Goal: Transaction & Acquisition: Purchase product/service

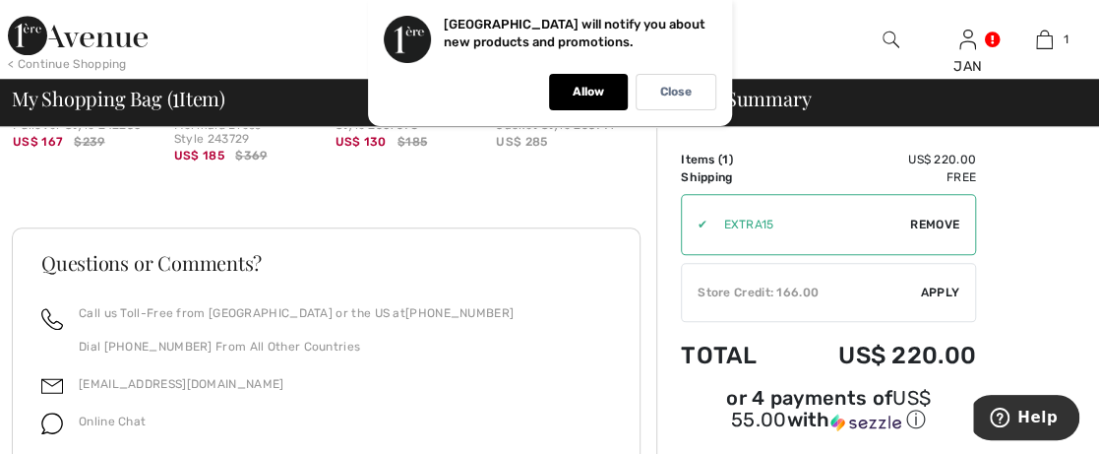
scroll to position [984, 0]
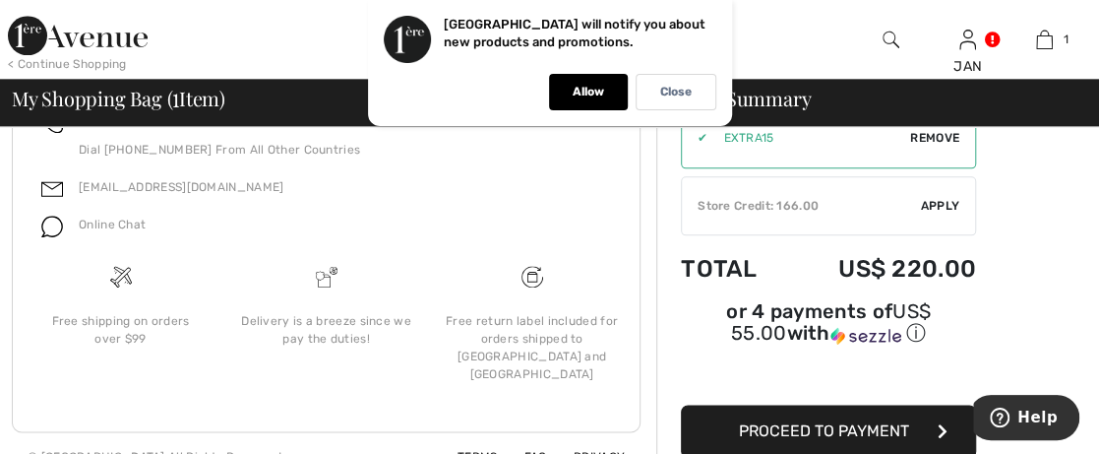
click at [794, 421] on span "Proceed to Payment" at bounding box center [824, 430] width 170 height 19
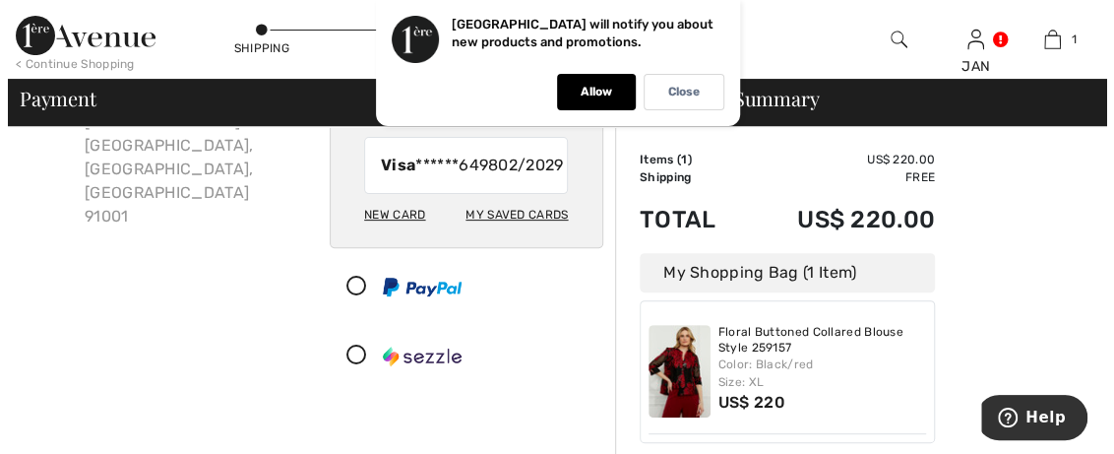
scroll to position [197, 0]
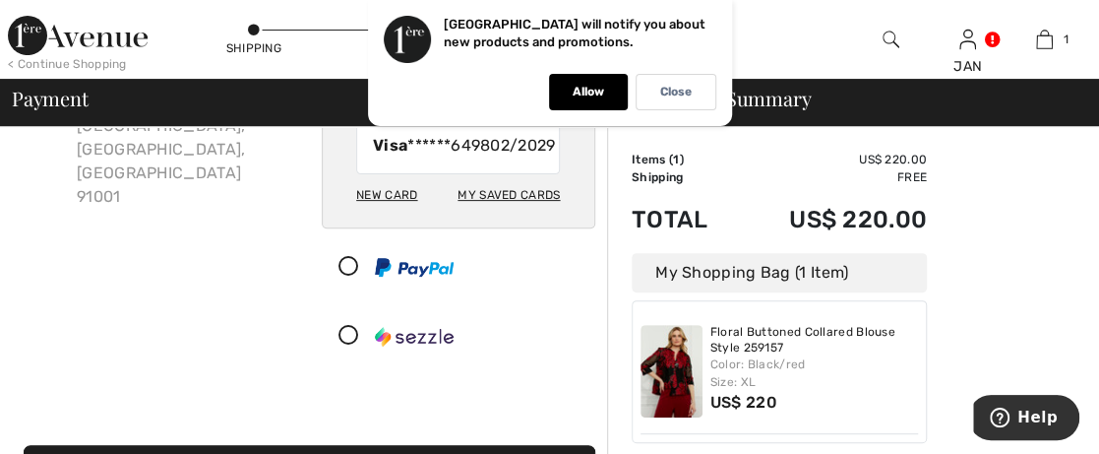
click at [535, 212] on div "My Saved Cards" at bounding box center [509, 194] width 102 height 33
radio input "true"
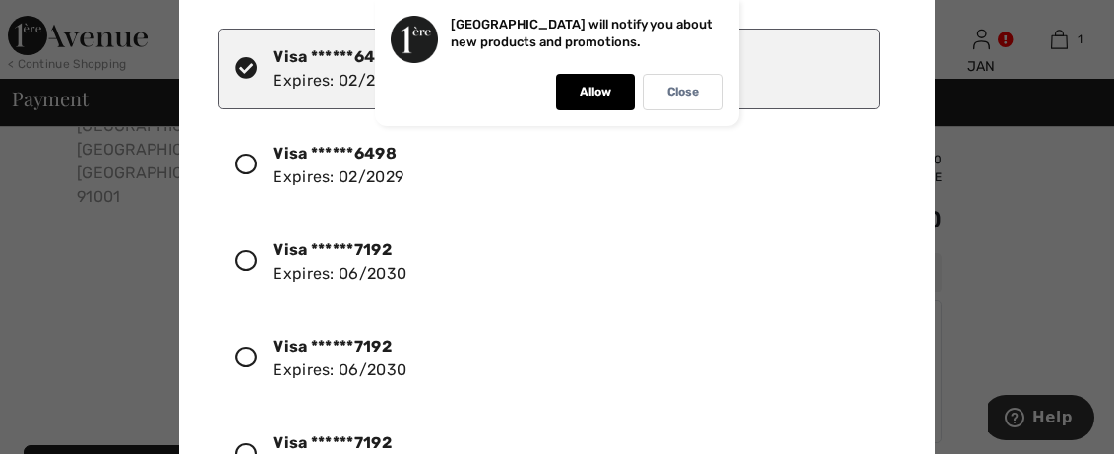
click at [244, 253] on icon at bounding box center [246, 261] width 22 height 22
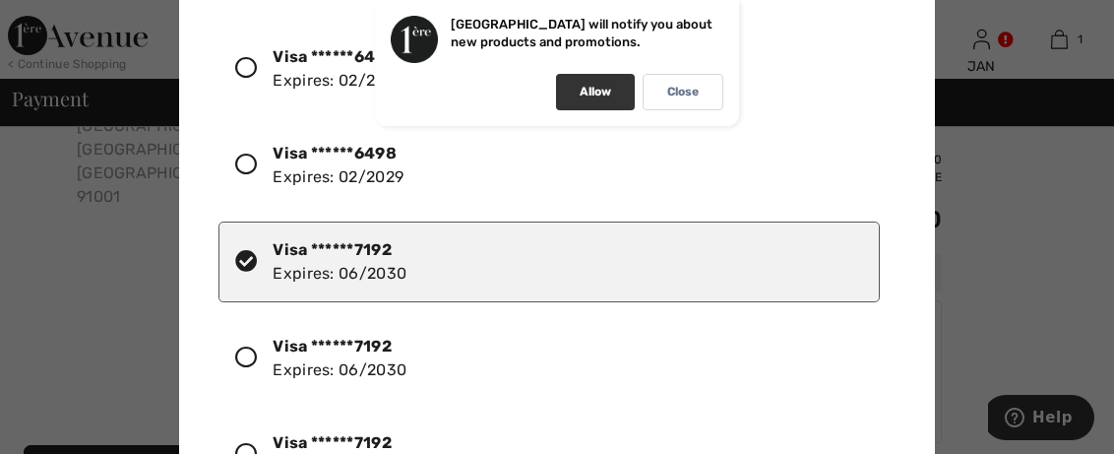
click at [593, 88] on p "Allow" at bounding box center [595, 92] width 31 height 15
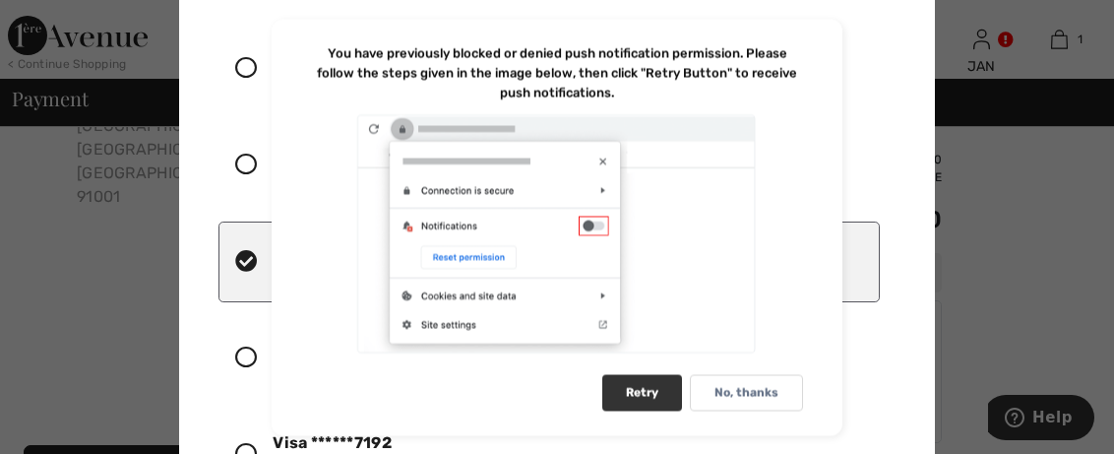
click at [633, 387] on div "Retry" at bounding box center [642, 392] width 80 height 36
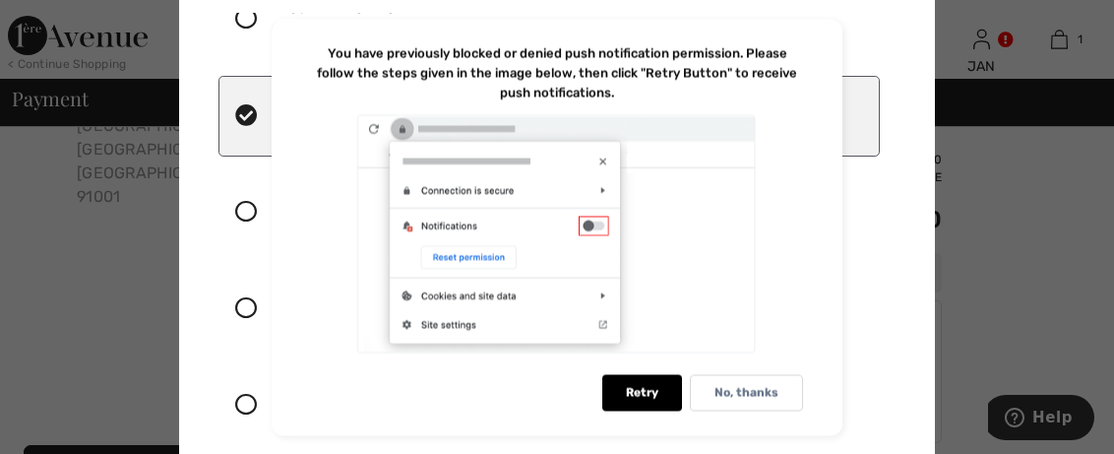
scroll to position [148, 0]
click at [650, 390] on div "Retry" at bounding box center [642, 392] width 80 height 36
click at [743, 386] on p "No, thanks" at bounding box center [747, 392] width 64 height 15
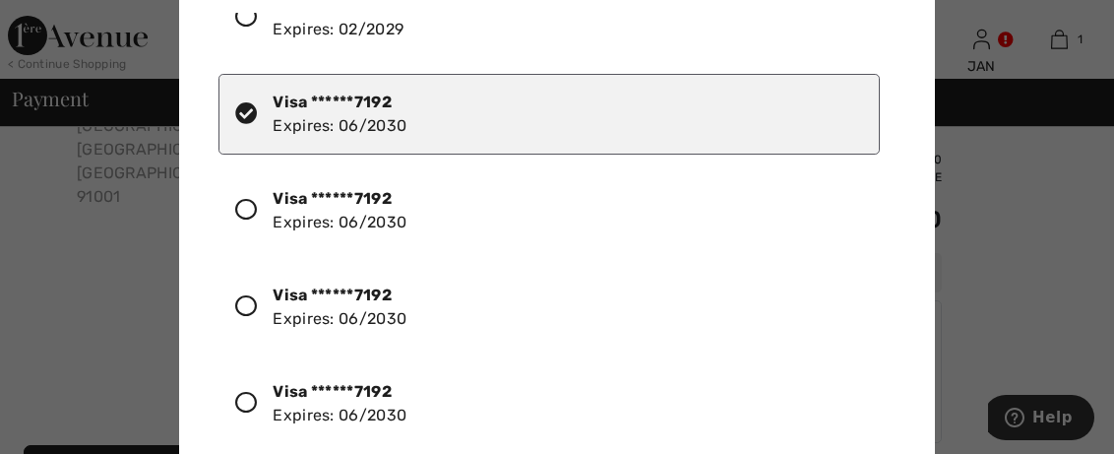
drag, startPoint x: 893, startPoint y: 236, endPoint x: 872, endPoint y: 137, distance: 101.5
click at [872, 137] on div "Visa ******6498 Expires: 02/2029 Visa ******6498 Expires: 02/2029 Visa ******71…" at bounding box center [561, 234] width 685 height 443
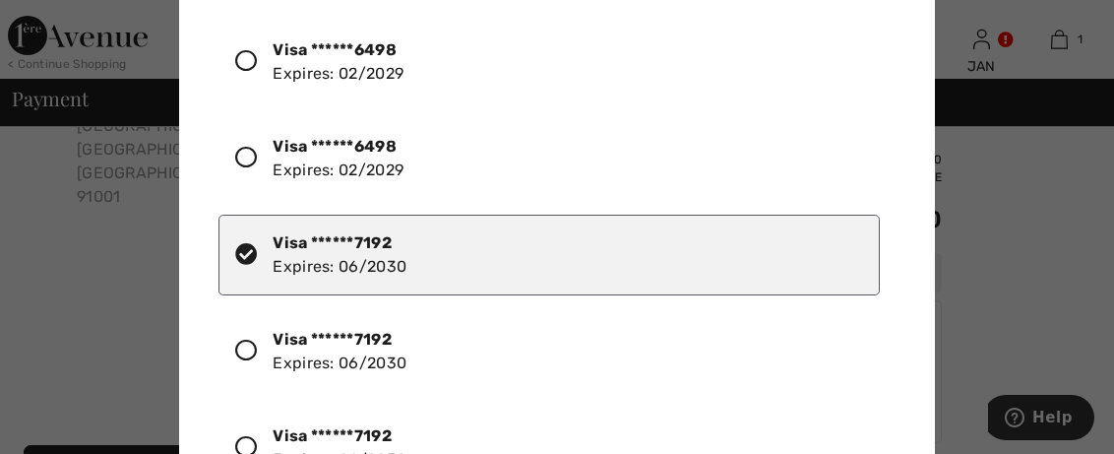
scroll to position [0, 0]
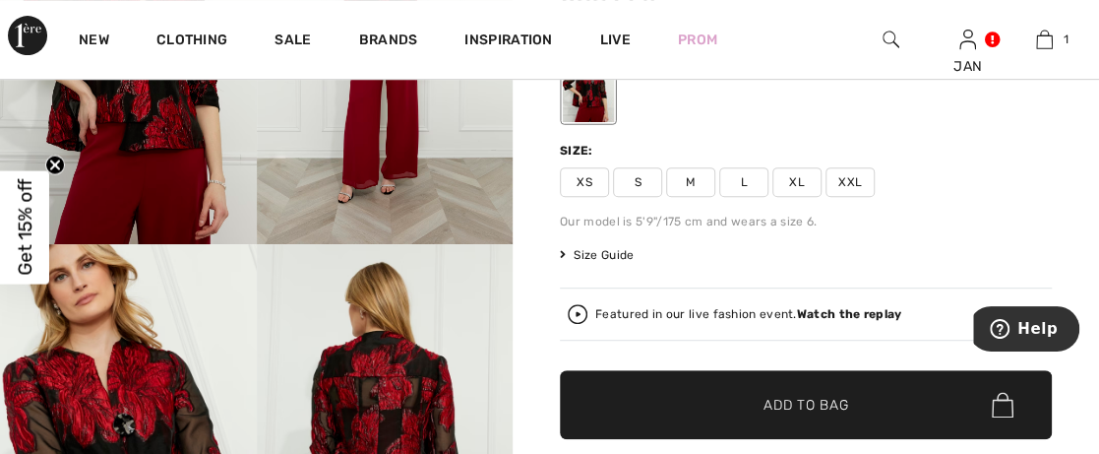
scroll to position [394, 0]
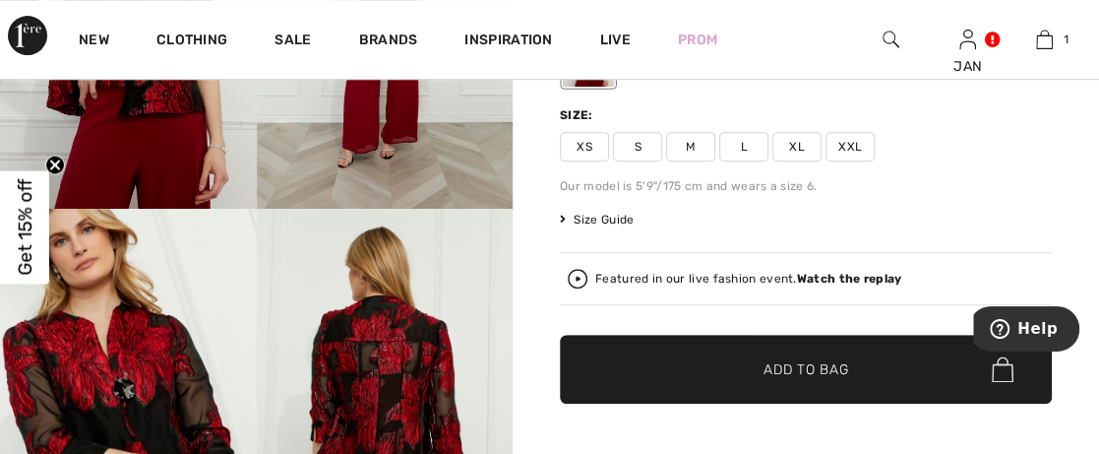
click at [799, 144] on span "XL" at bounding box center [797, 147] width 49 height 30
click at [768, 362] on span "Add to Bag" at bounding box center [806, 369] width 85 height 21
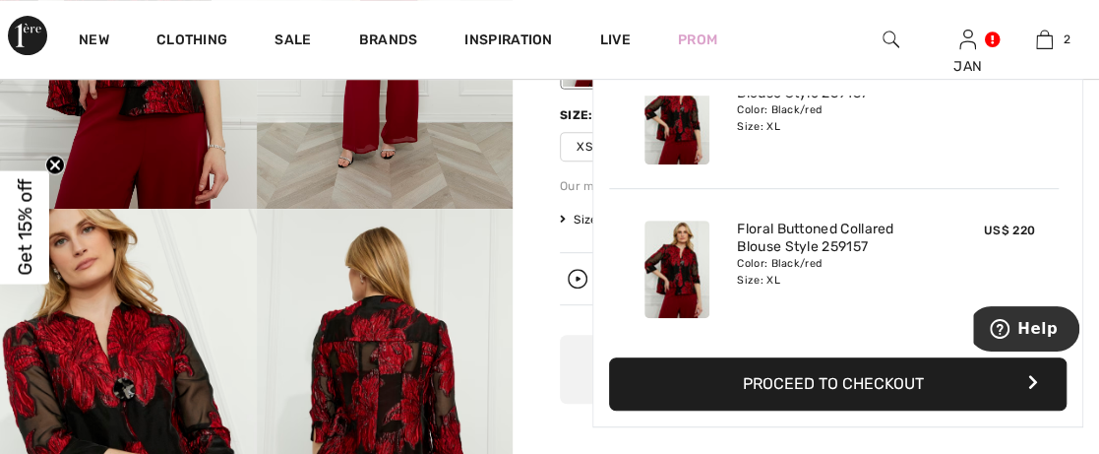
scroll to position [0, 0]
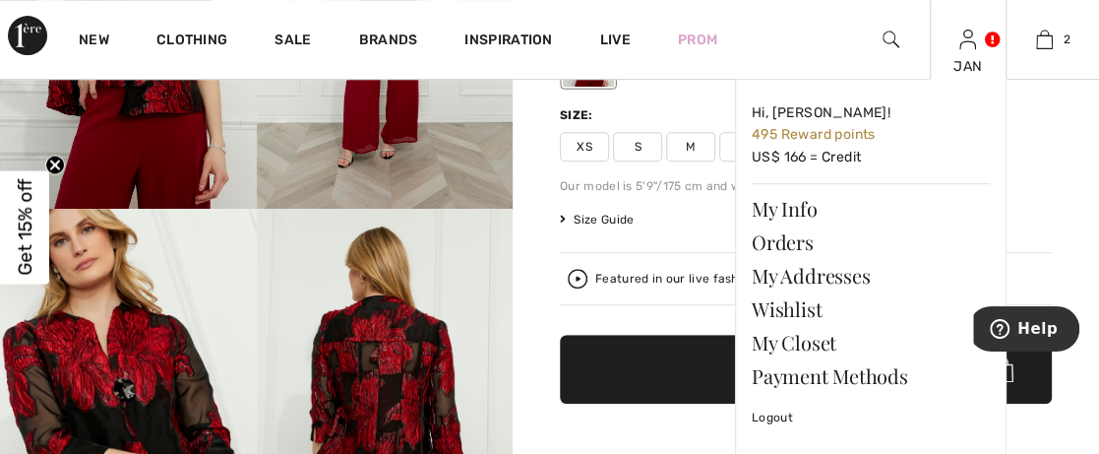
click at [970, 39] on img at bounding box center [968, 40] width 17 height 24
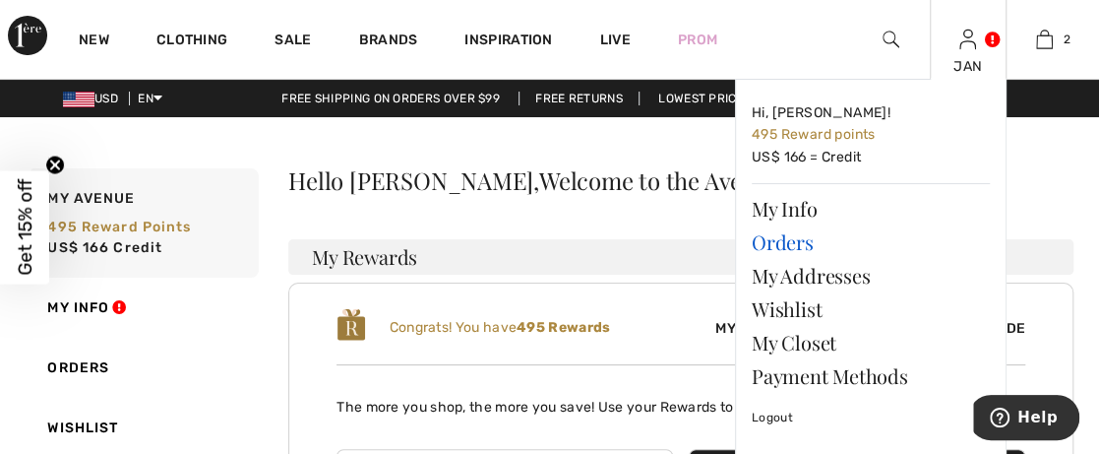
click at [785, 236] on link "Orders" at bounding box center [871, 241] width 238 height 33
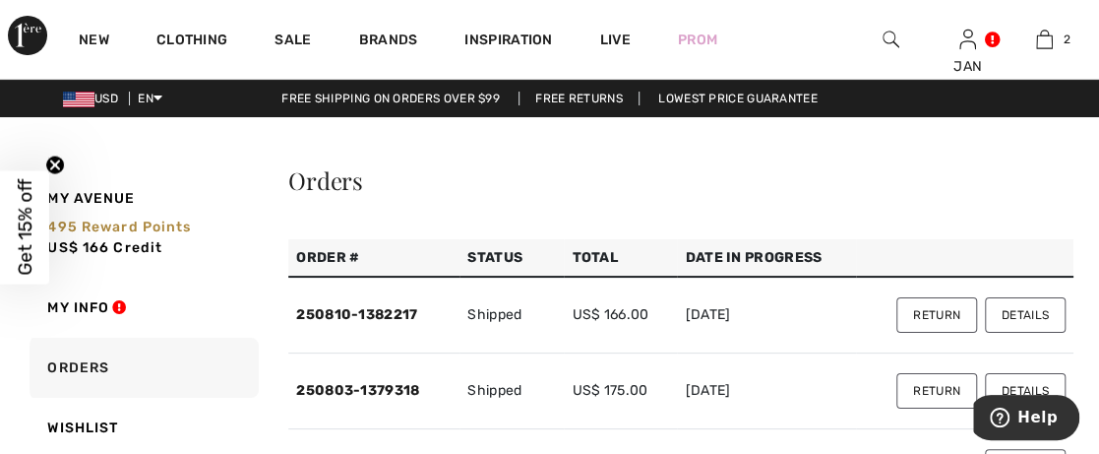
click at [998, 311] on button "Details" at bounding box center [1025, 314] width 81 height 35
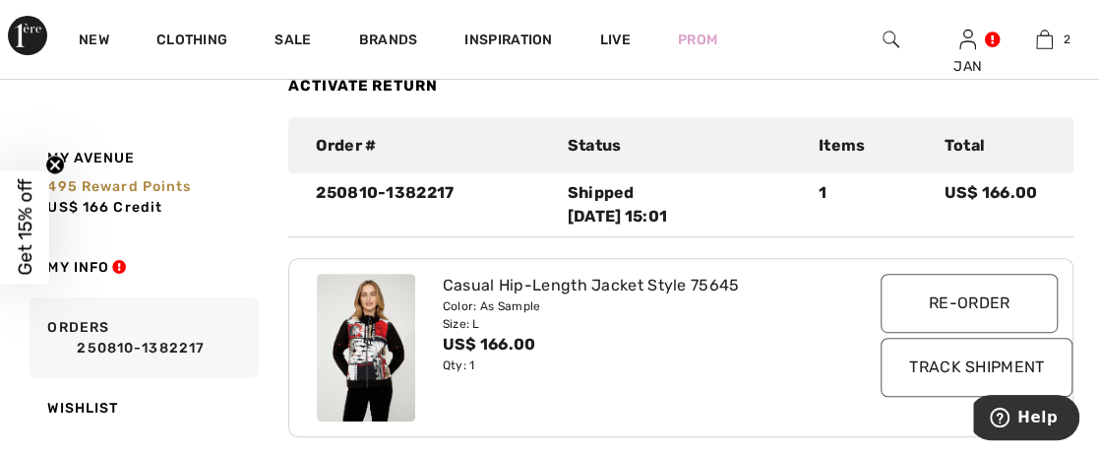
scroll to position [394, 0]
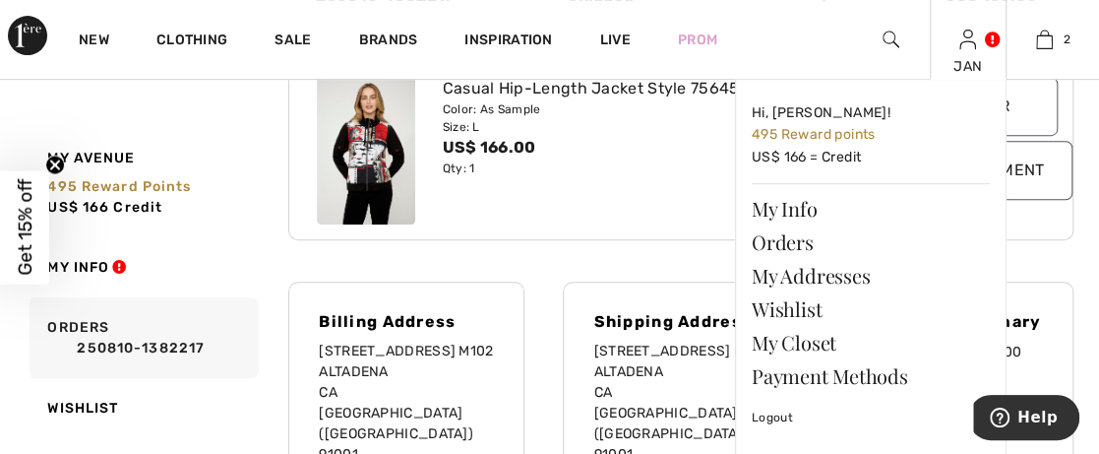
click at [969, 46] on img at bounding box center [968, 40] width 17 height 24
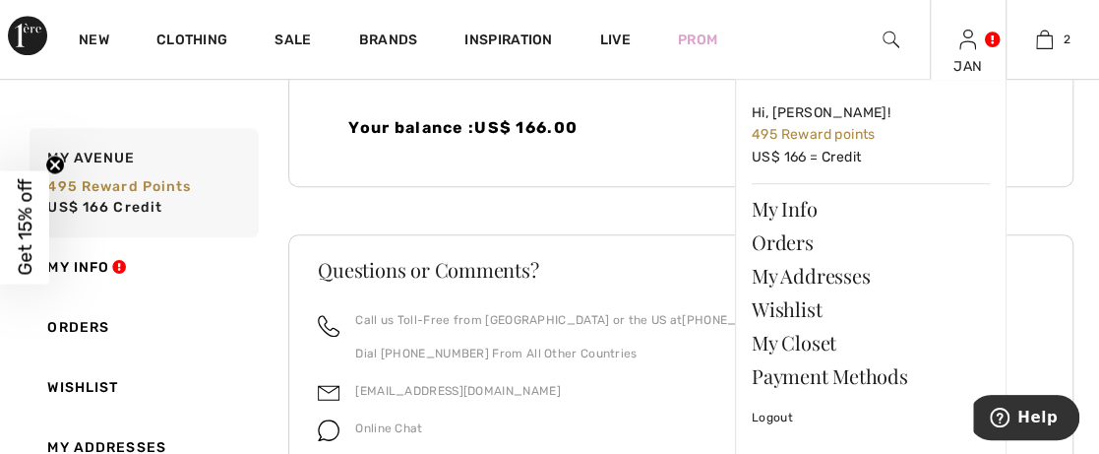
scroll to position [591, 0]
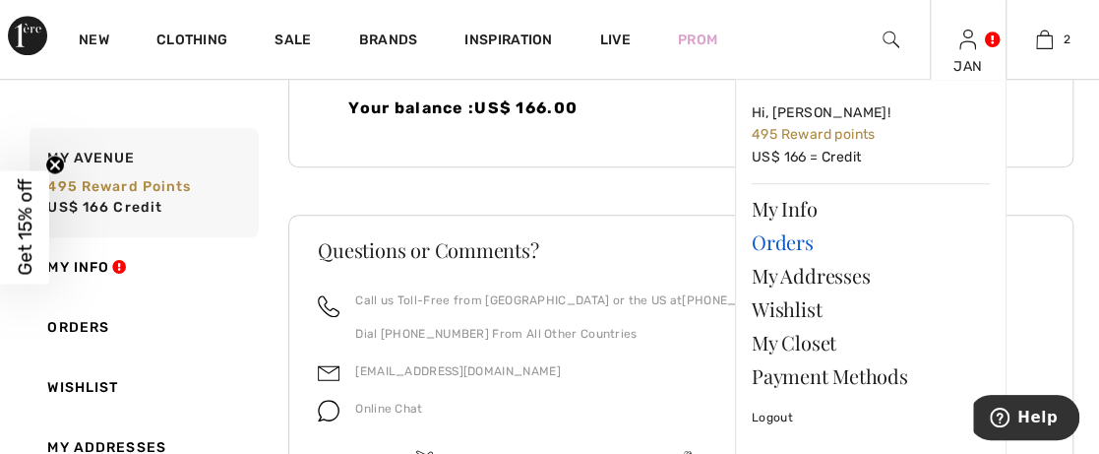
click at [772, 236] on link "Orders" at bounding box center [871, 241] width 238 height 33
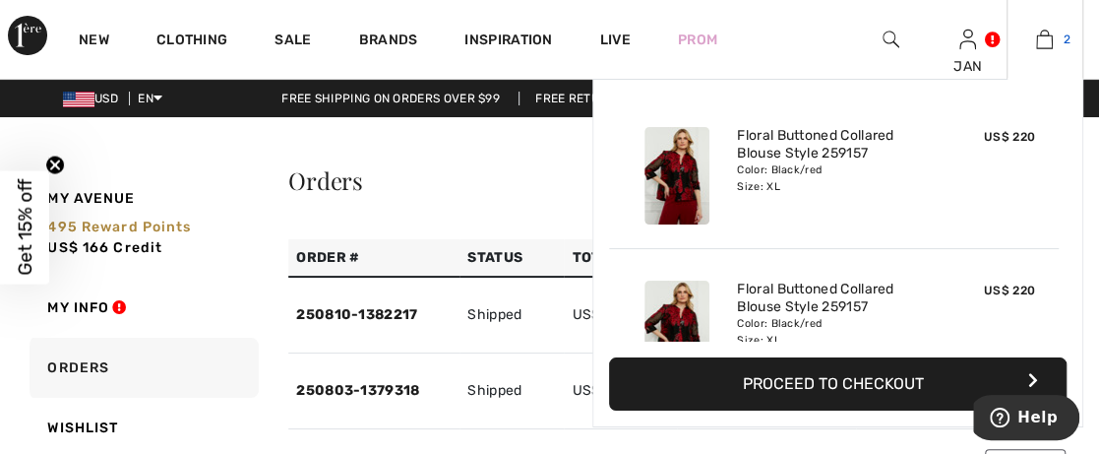
click at [1046, 37] on img at bounding box center [1044, 40] width 17 height 24
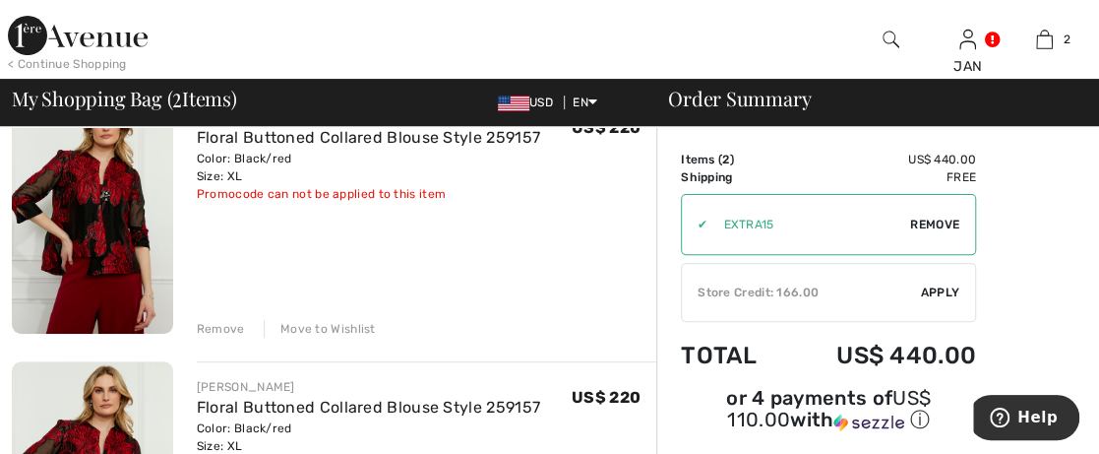
scroll to position [394, 0]
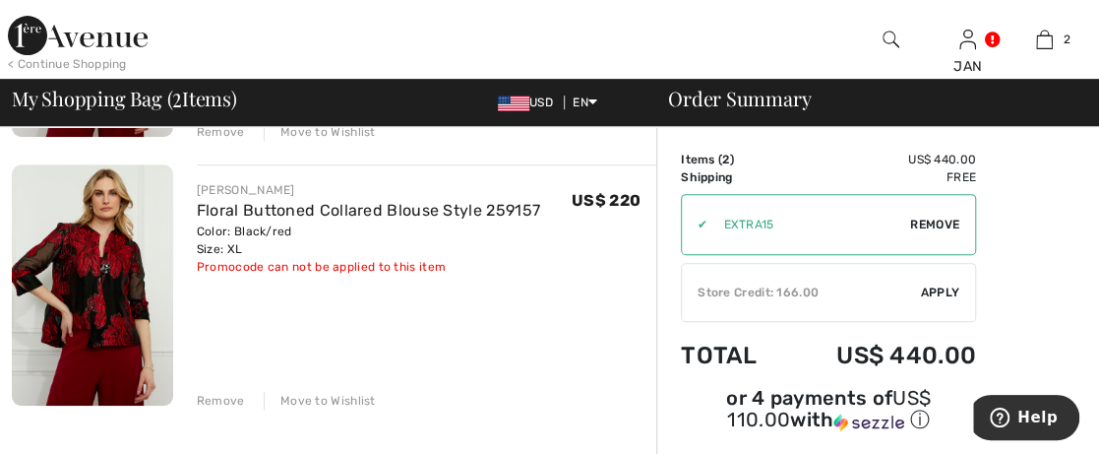
click at [220, 398] on div "Remove" at bounding box center [221, 401] width 48 height 18
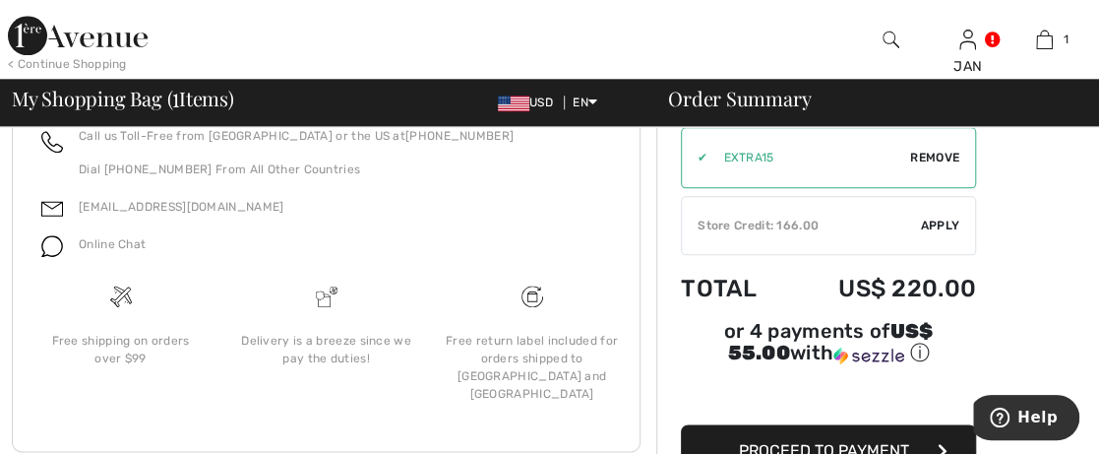
scroll to position [984, 0]
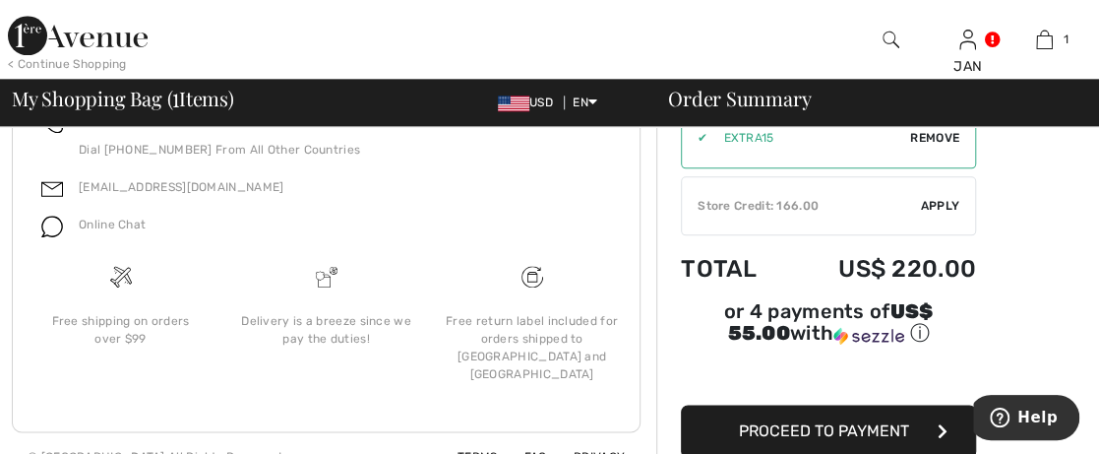
click at [817, 405] on button "Proceed to Payment" at bounding box center [828, 431] width 295 height 53
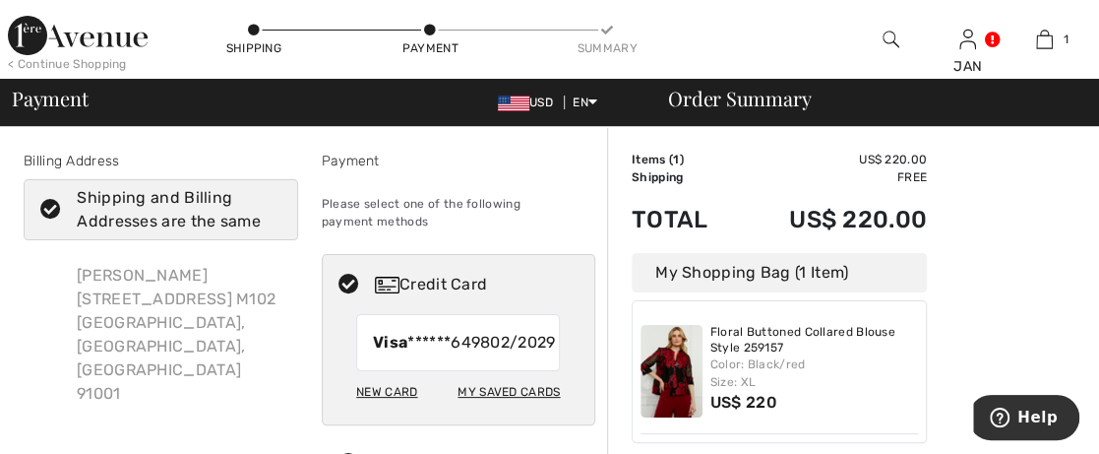
click at [396, 408] on div "New Card" at bounding box center [386, 391] width 61 height 33
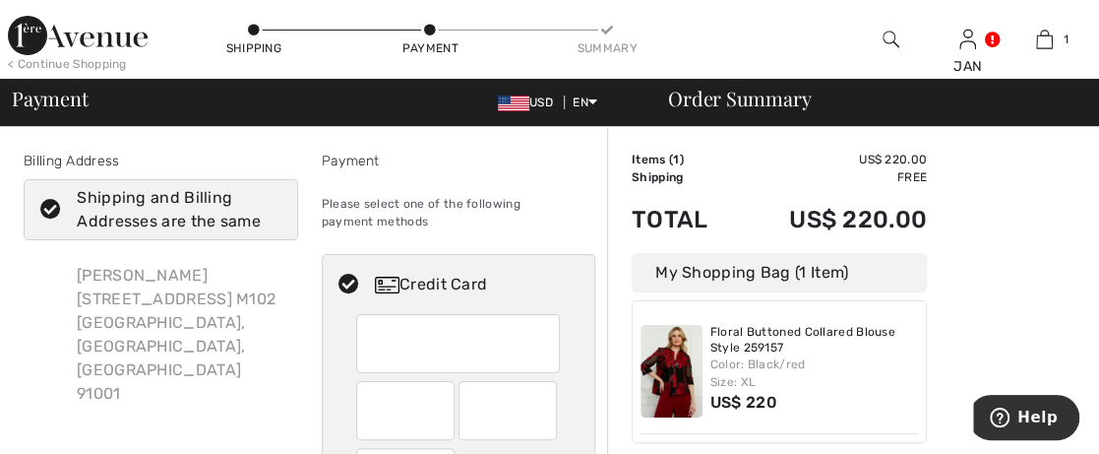
click at [367, 336] on div at bounding box center [458, 343] width 204 height 59
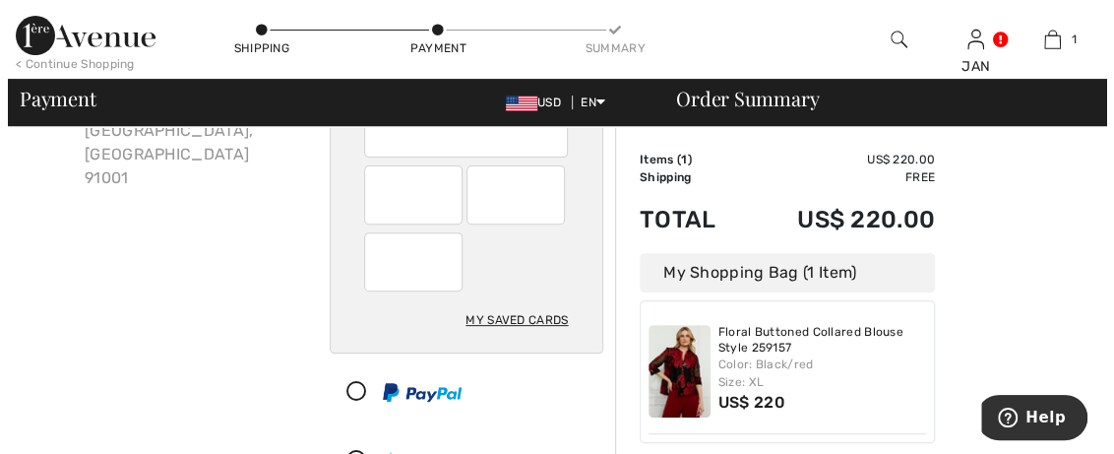
scroll to position [197, 0]
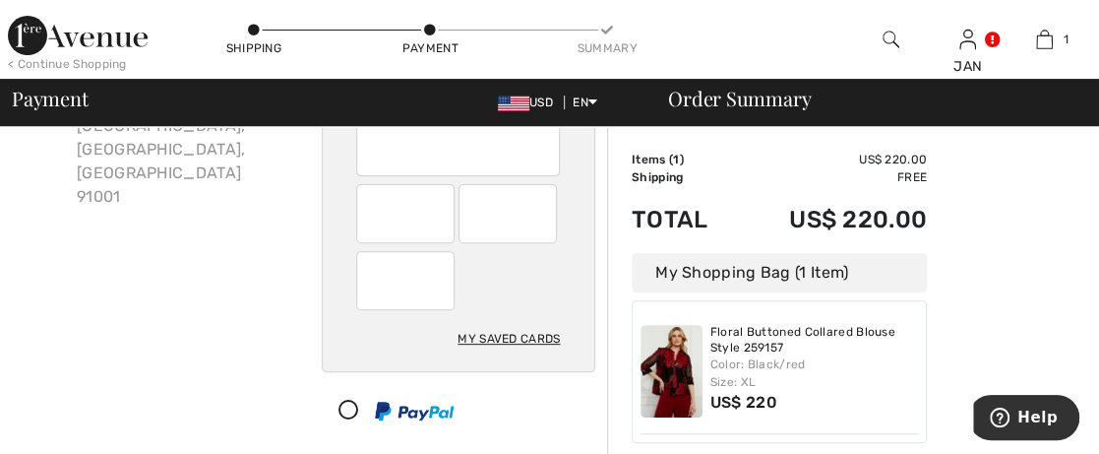
click at [480, 339] on div "My Saved Cards" at bounding box center [509, 338] width 102 height 33
radio input "true"
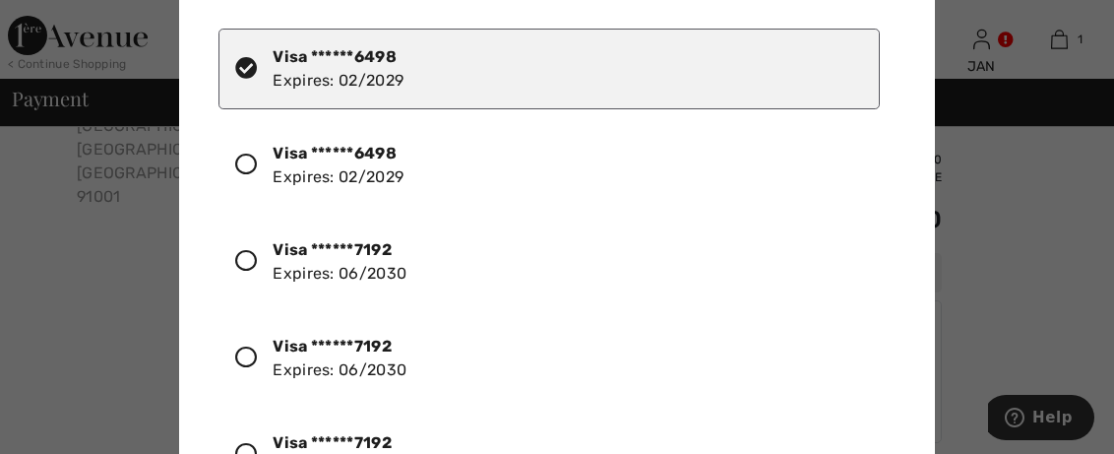
click at [245, 256] on icon at bounding box center [246, 261] width 22 height 22
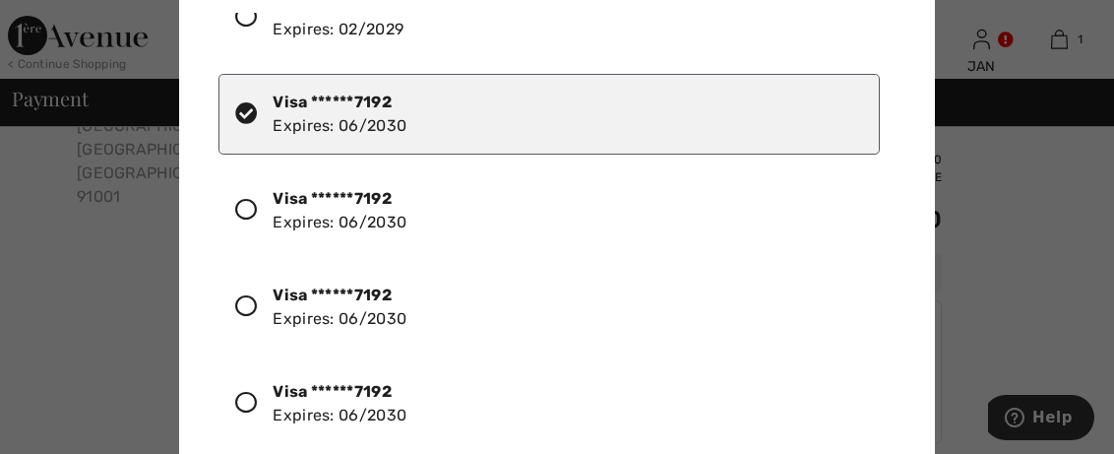
scroll to position [0, 0]
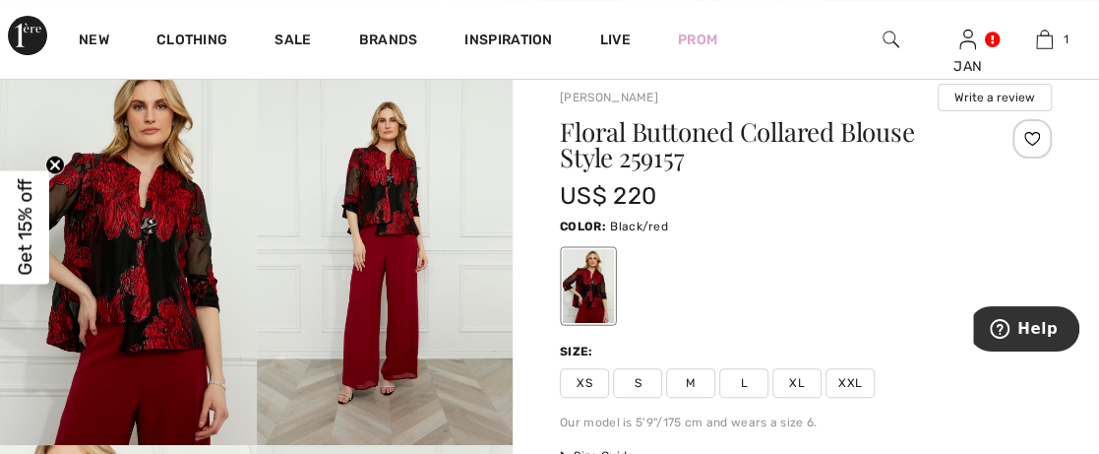
scroll to position [197, 0]
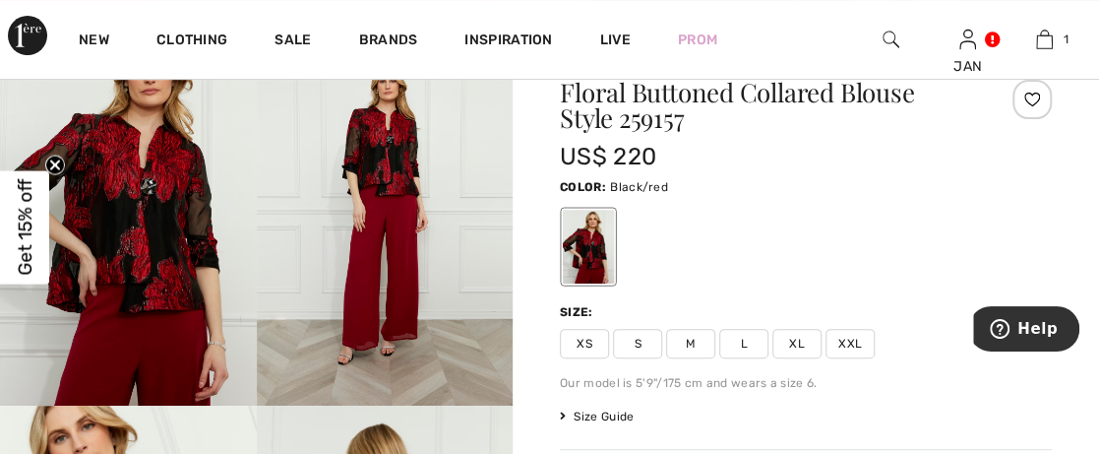
click at [794, 343] on span "XL" at bounding box center [797, 344] width 49 height 30
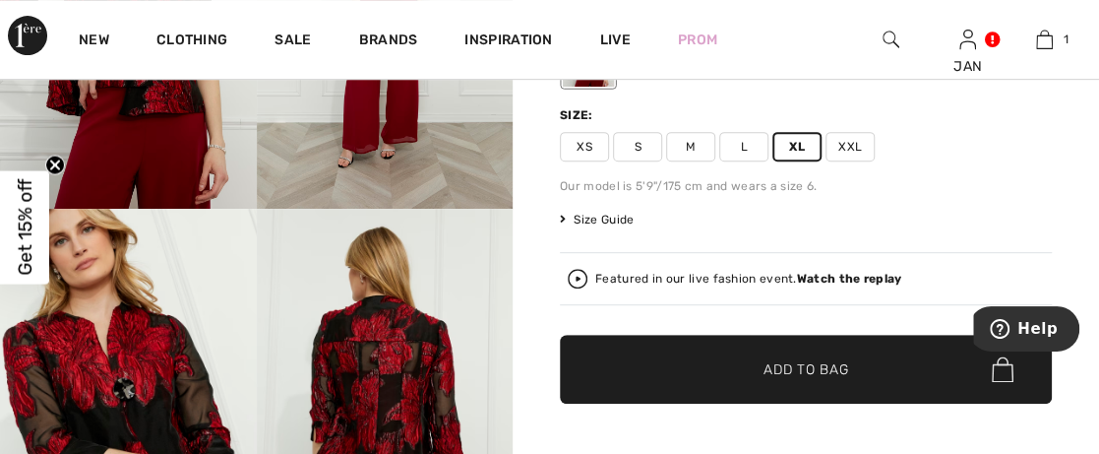
scroll to position [591, 0]
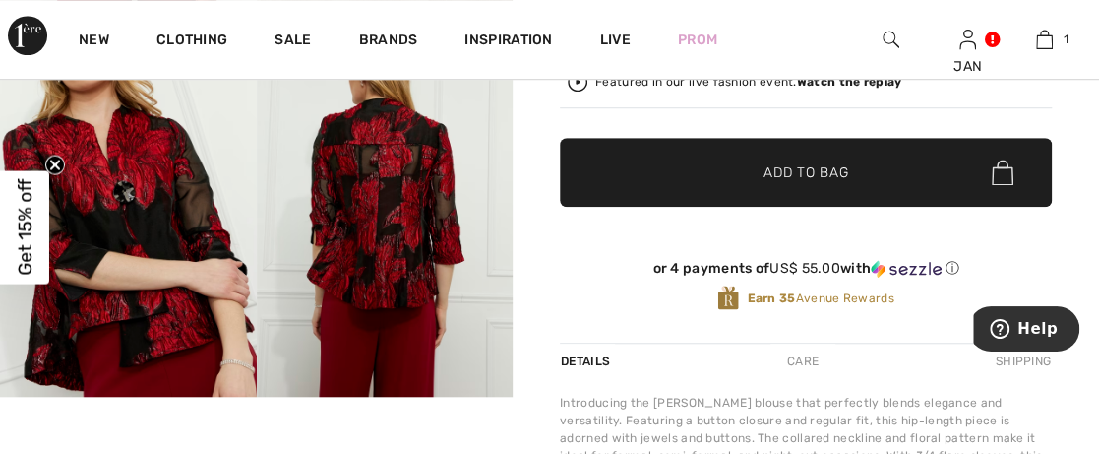
click at [799, 170] on span "Add to Bag" at bounding box center [806, 172] width 85 height 21
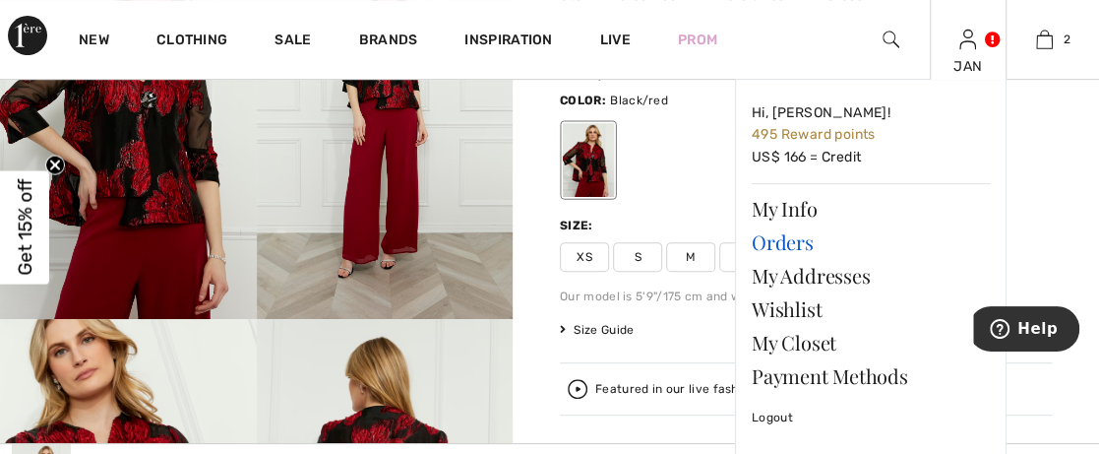
scroll to position [173, 0]
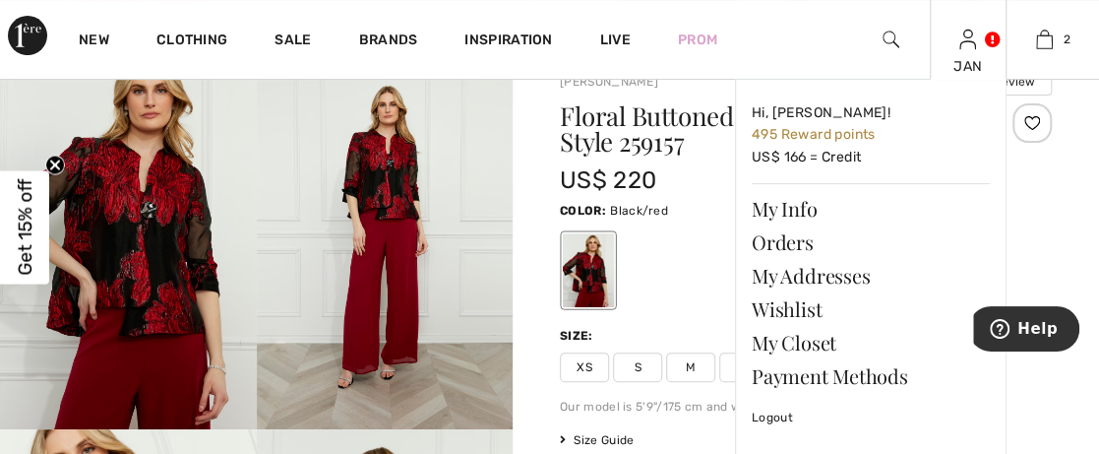
click at [965, 41] on img at bounding box center [968, 40] width 17 height 24
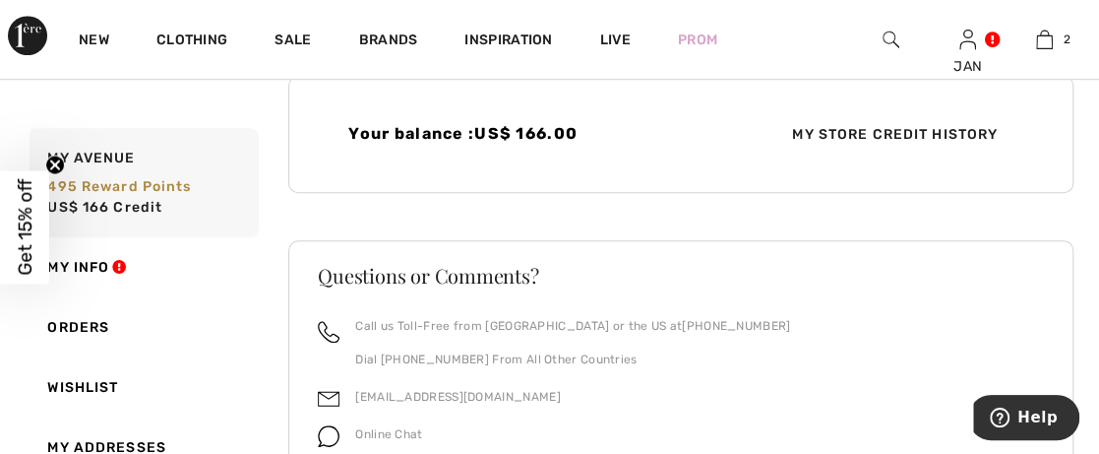
scroll to position [368, 0]
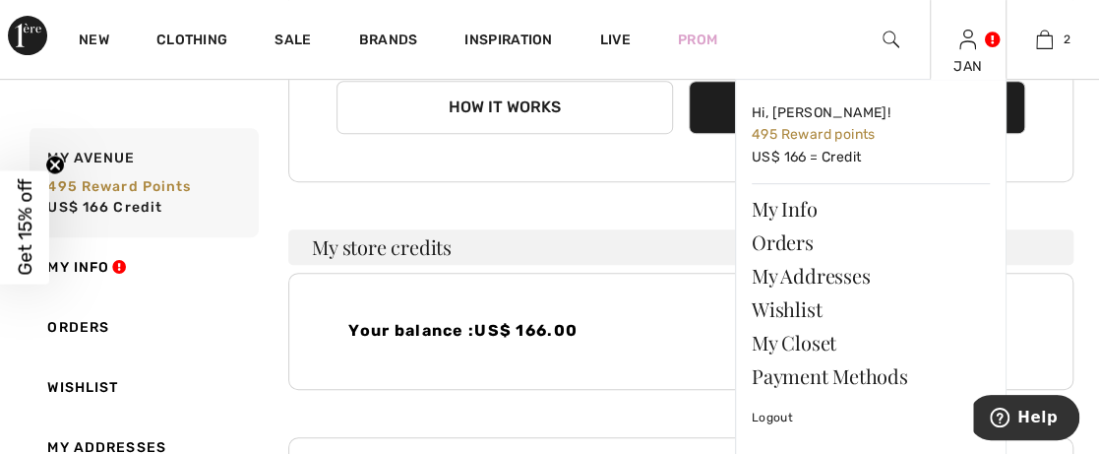
click at [970, 44] on img at bounding box center [968, 40] width 17 height 24
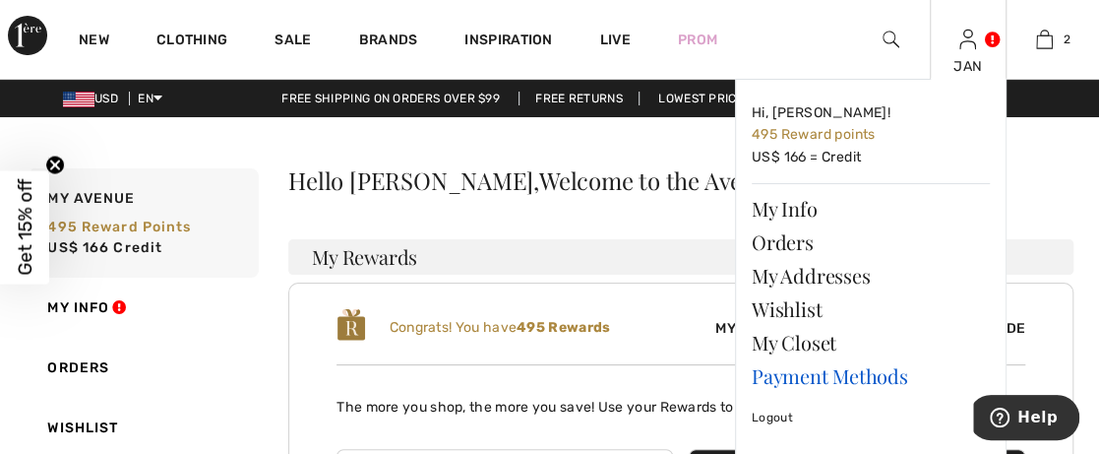
click at [778, 372] on link "Payment Methods" at bounding box center [871, 375] width 238 height 33
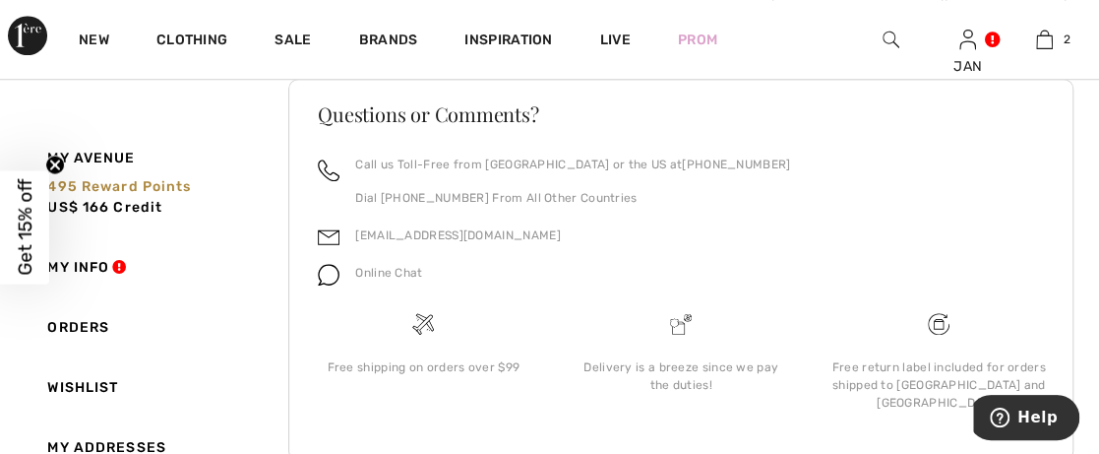
scroll to position [713, 0]
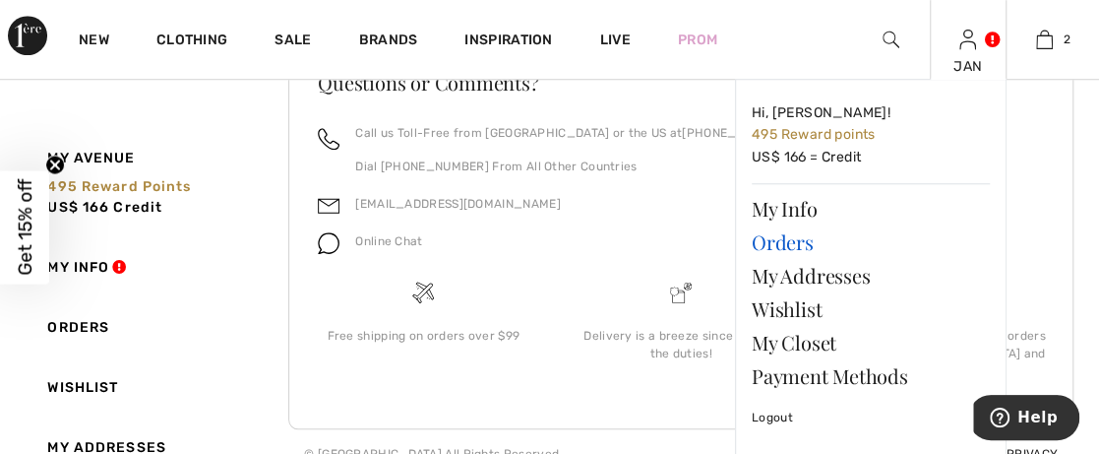
click at [789, 242] on link "Orders" at bounding box center [871, 241] width 238 height 33
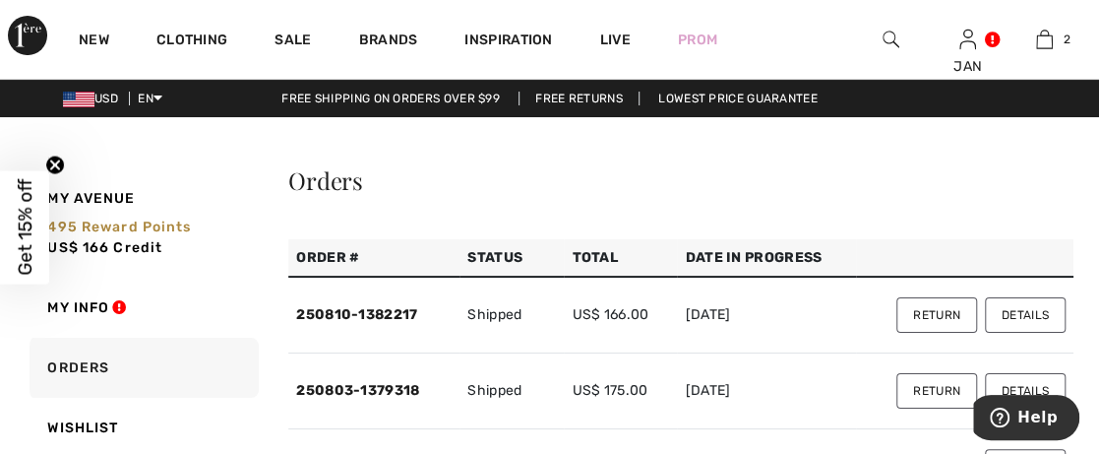
click at [1002, 307] on button "Details" at bounding box center [1025, 314] width 81 height 35
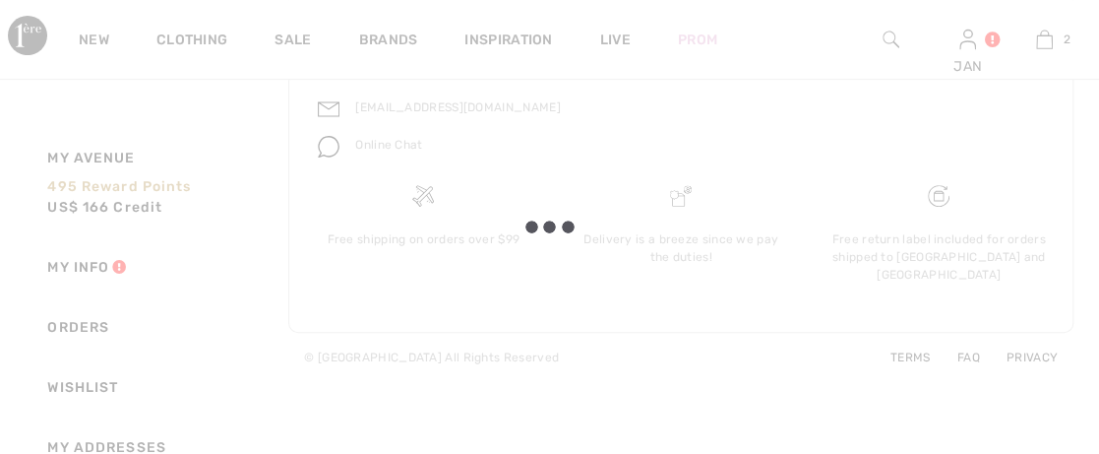
scroll to position [713, 0]
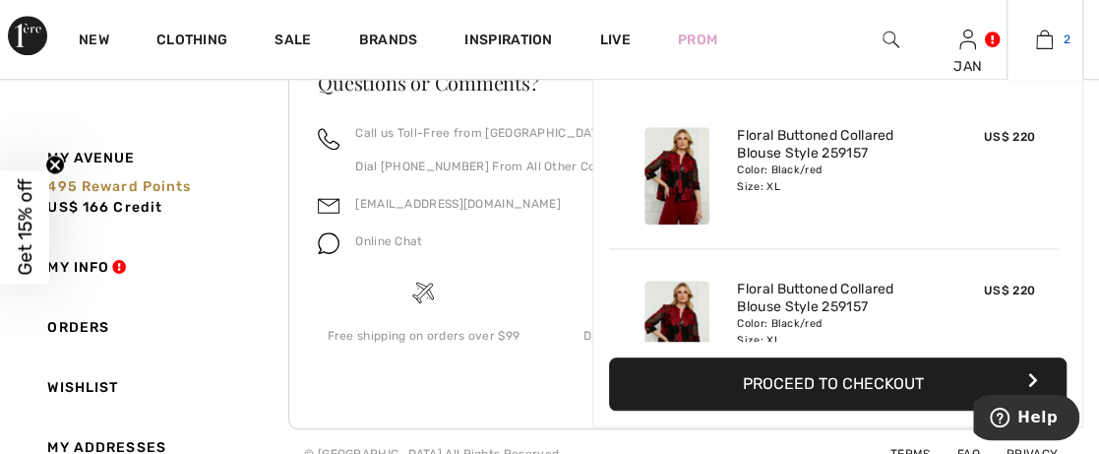
click at [1043, 33] on img at bounding box center [1044, 40] width 17 height 24
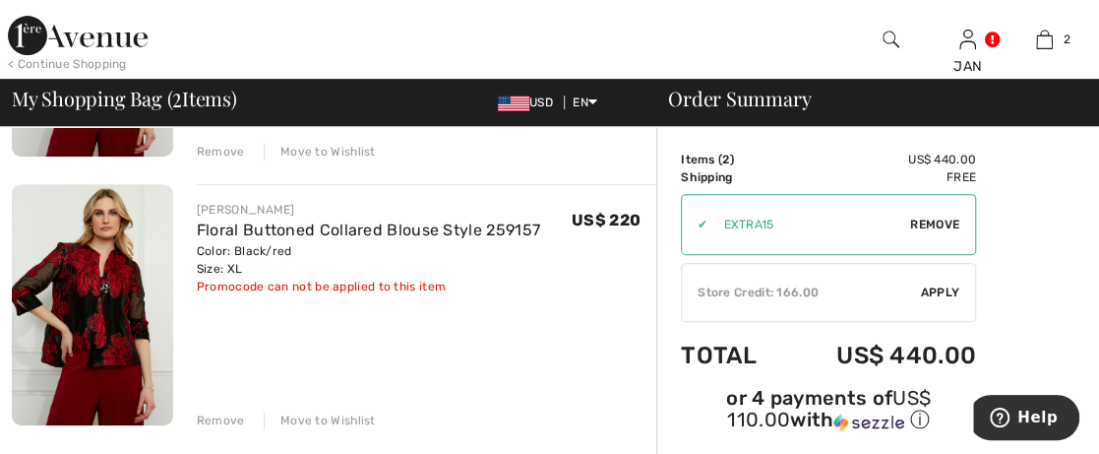
scroll to position [394, 0]
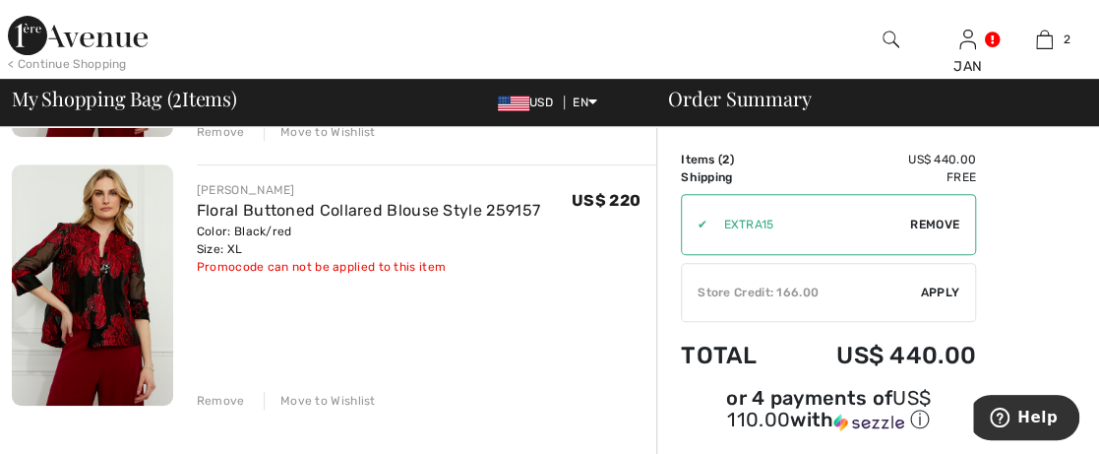
click at [219, 396] on div "Remove" at bounding box center [221, 401] width 48 height 18
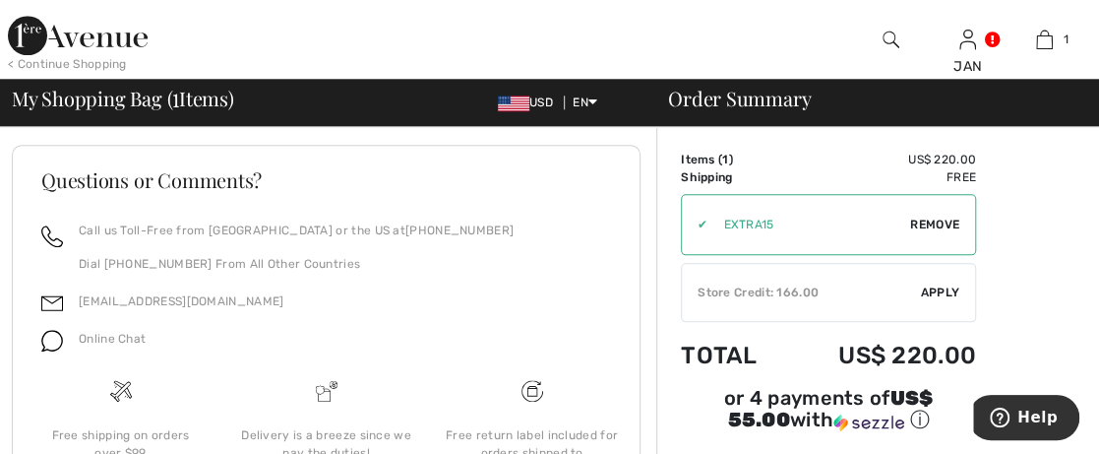
scroll to position [984, 0]
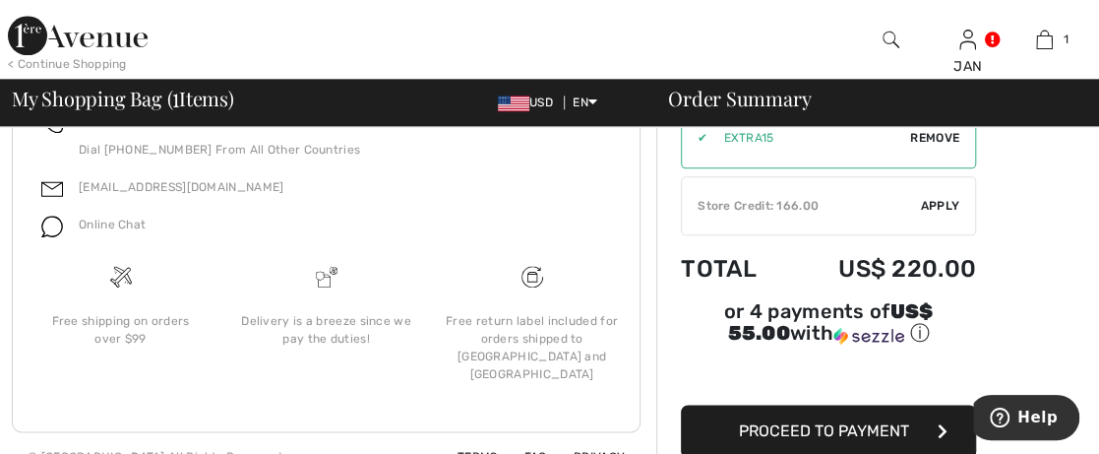
click at [815, 421] on span "Proceed to Payment" at bounding box center [824, 430] width 170 height 19
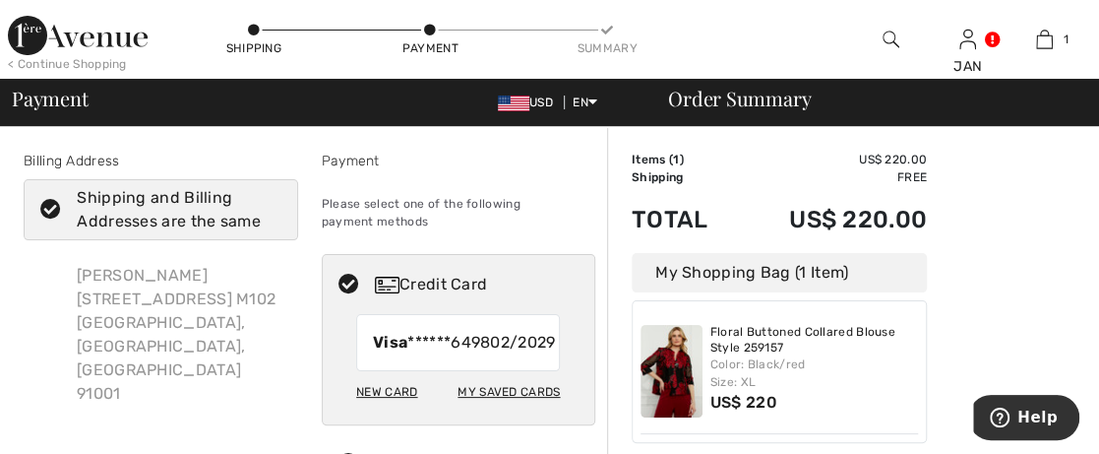
click at [402, 407] on div "New Card" at bounding box center [386, 391] width 61 height 33
radio input "true"
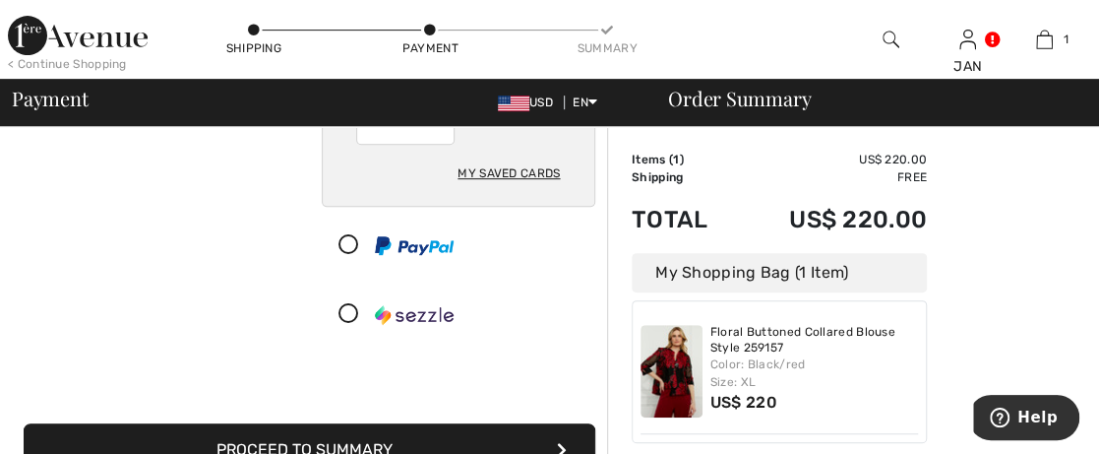
scroll to position [394, 0]
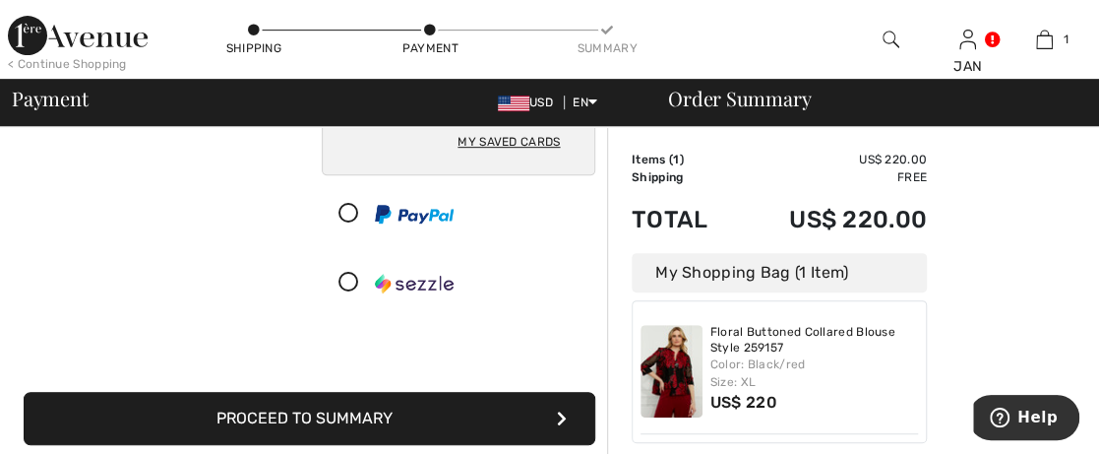
click at [350, 209] on icon at bounding box center [349, 214] width 52 height 21
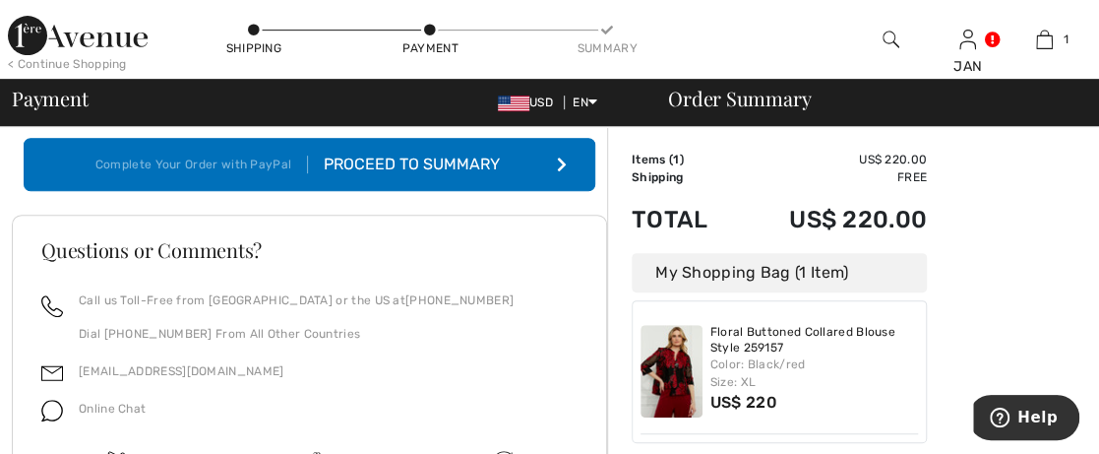
click at [559, 156] on icon "submit" at bounding box center [562, 164] width 10 height 16
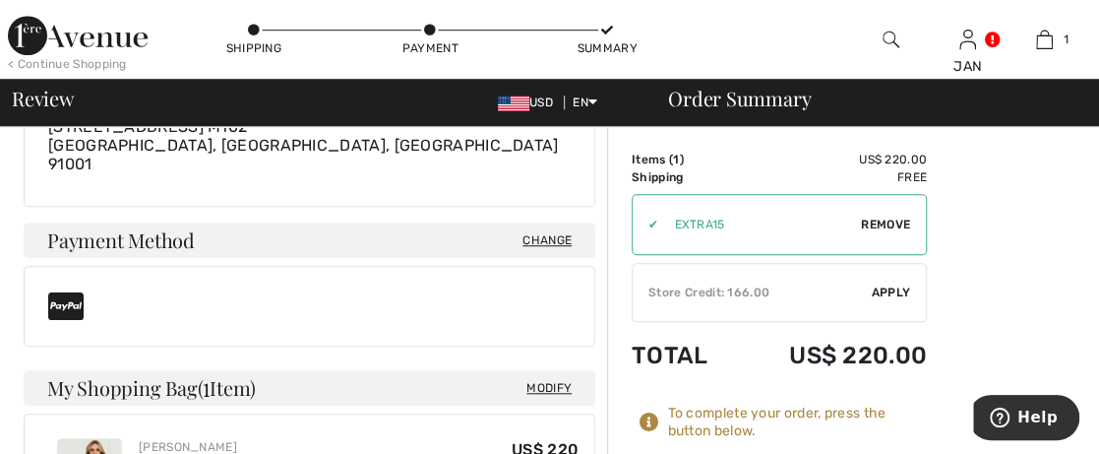
scroll to position [815, 0]
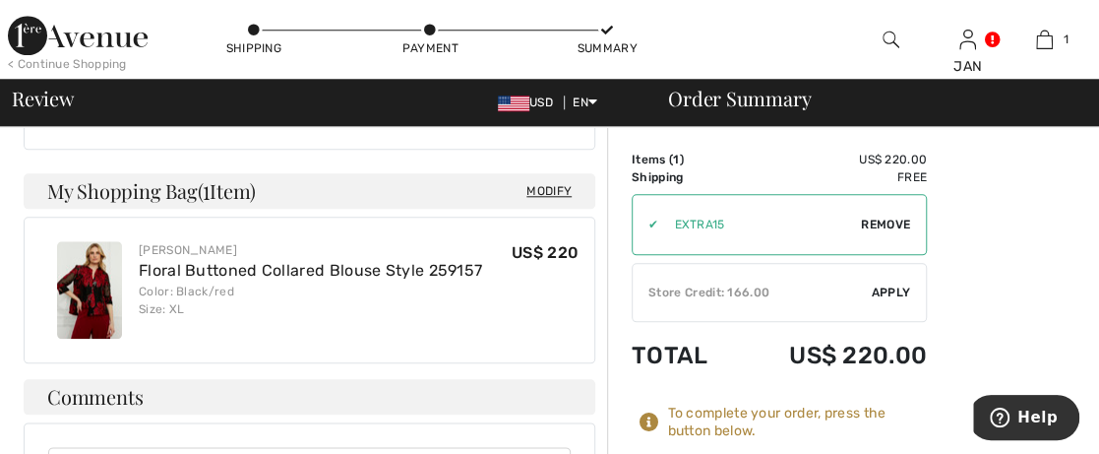
click at [871, 220] on span "Remove" at bounding box center [885, 225] width 49 height 18
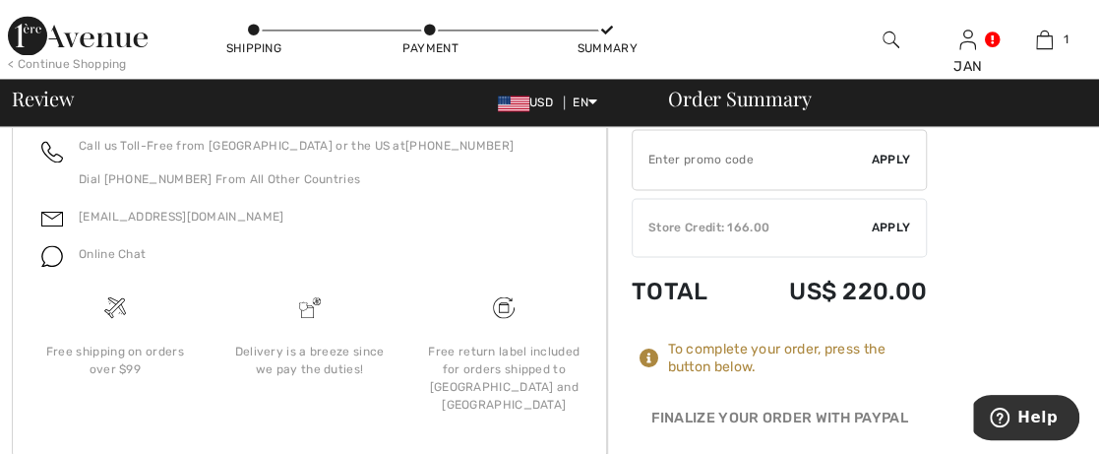
scroll to position [1406, 0]
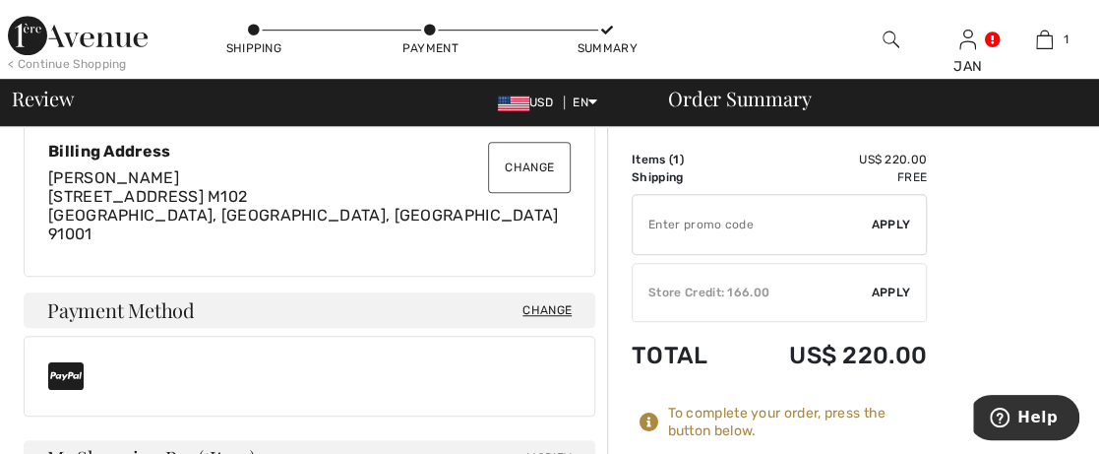
scroll to position [591, 0]
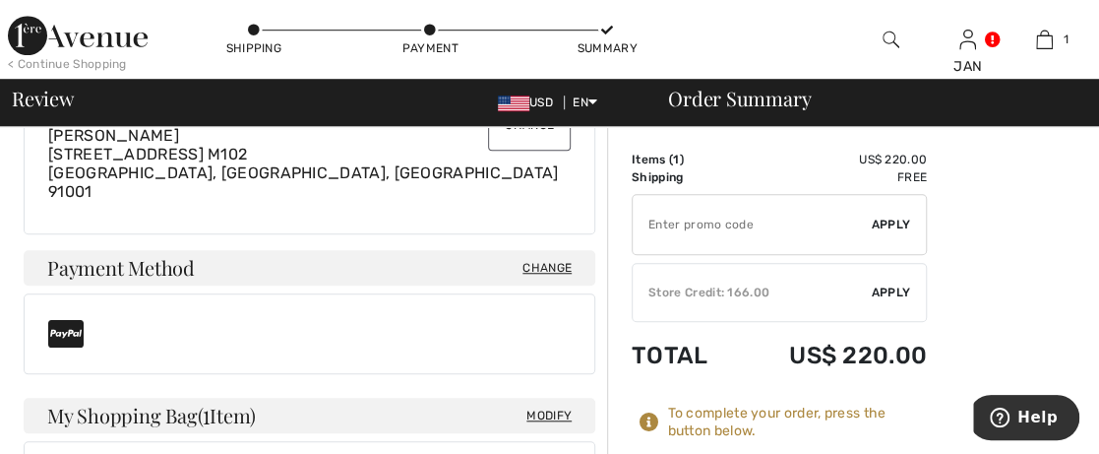
click at [533, 265] on span "Change" at bounding box center [547, 268] width 49 height 18
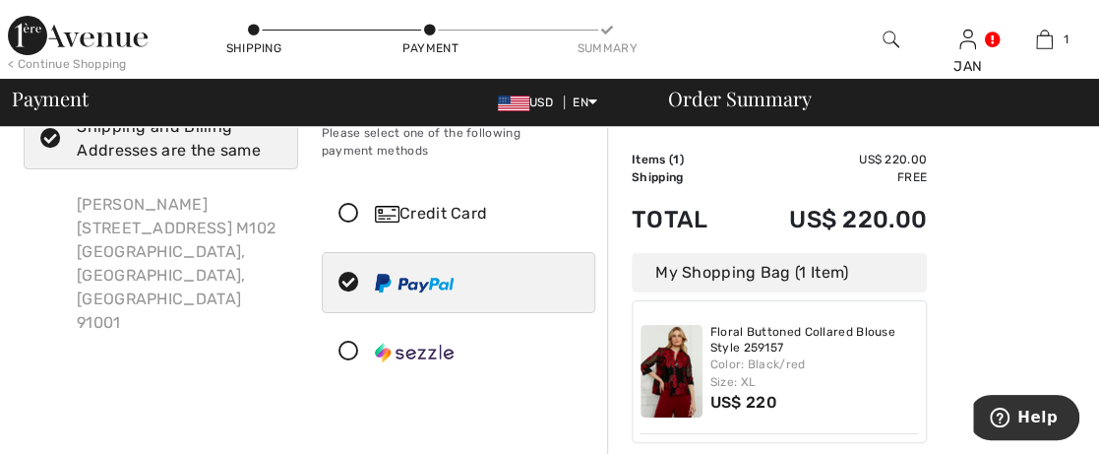
click at [352, 206] on icon at bounding box center [349, 214] width 52 height 21
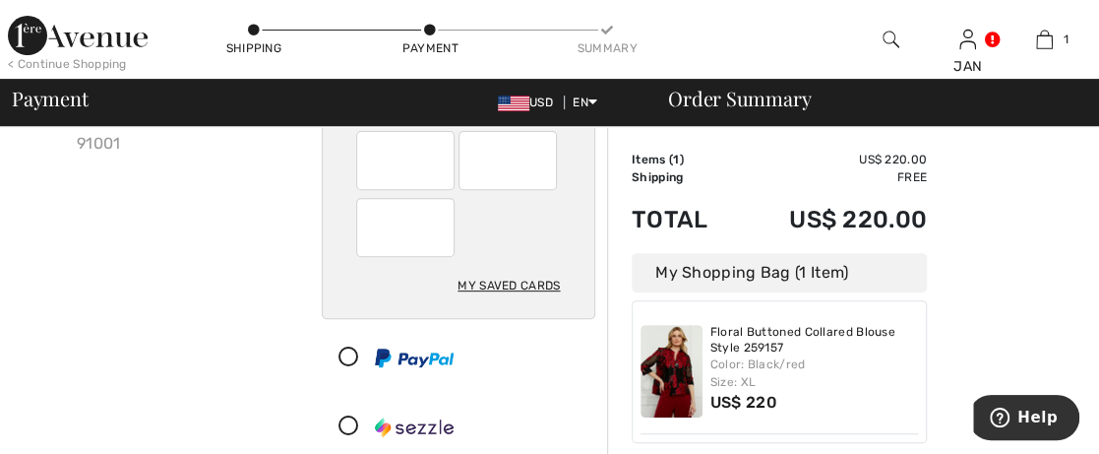
scroll to position [268, 0]
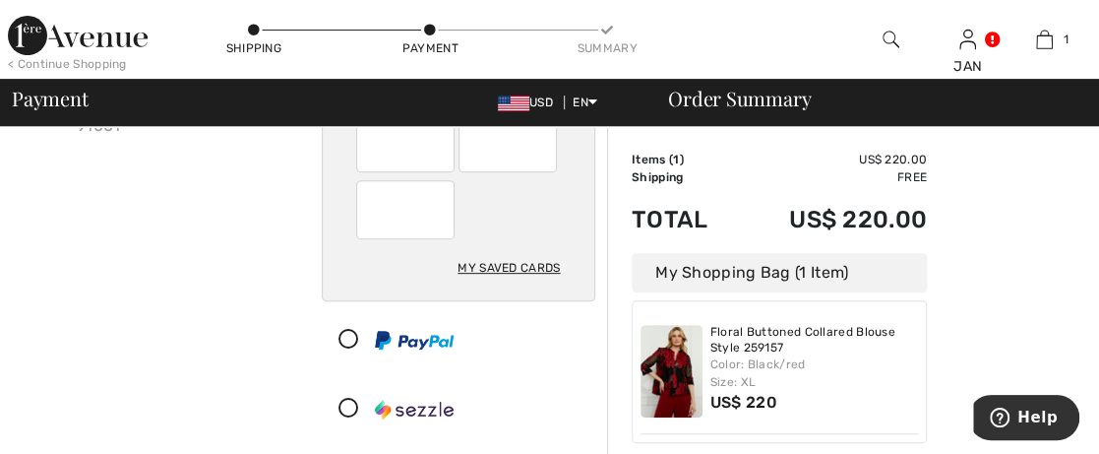
click at [367, 207] on div at bounding box center [405, 209] width 98 height 59
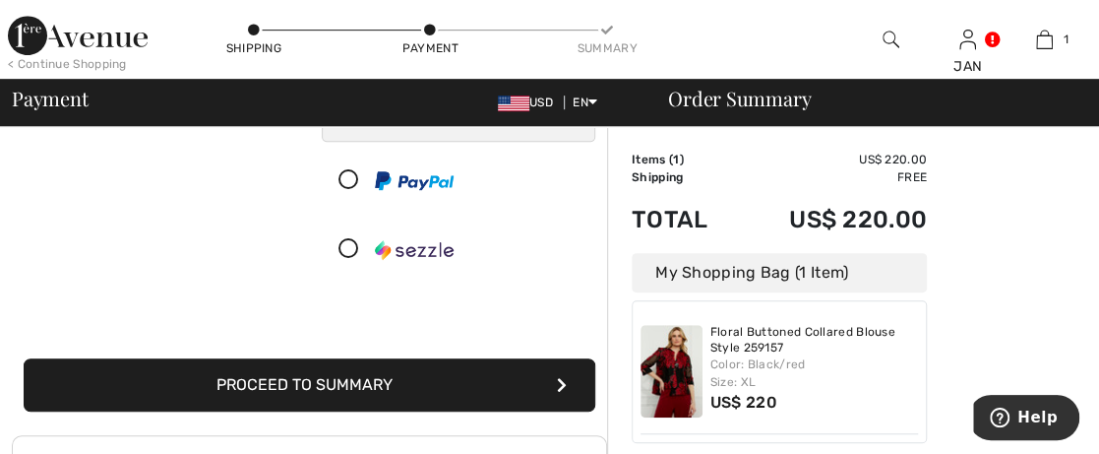
scroll to position [465, 0]
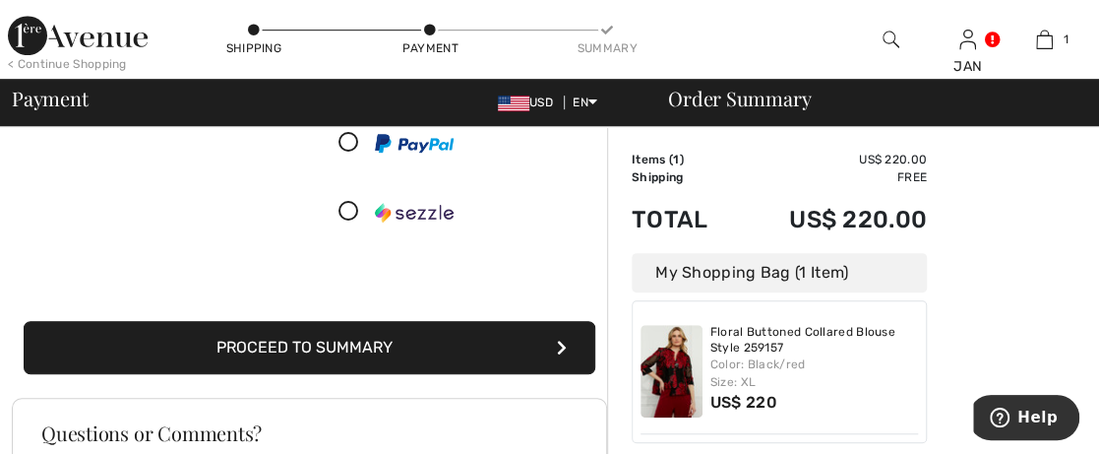
click at [555, 333] on button "Proceed to Summary" at bounding box center [310, 347] width 572 height 53
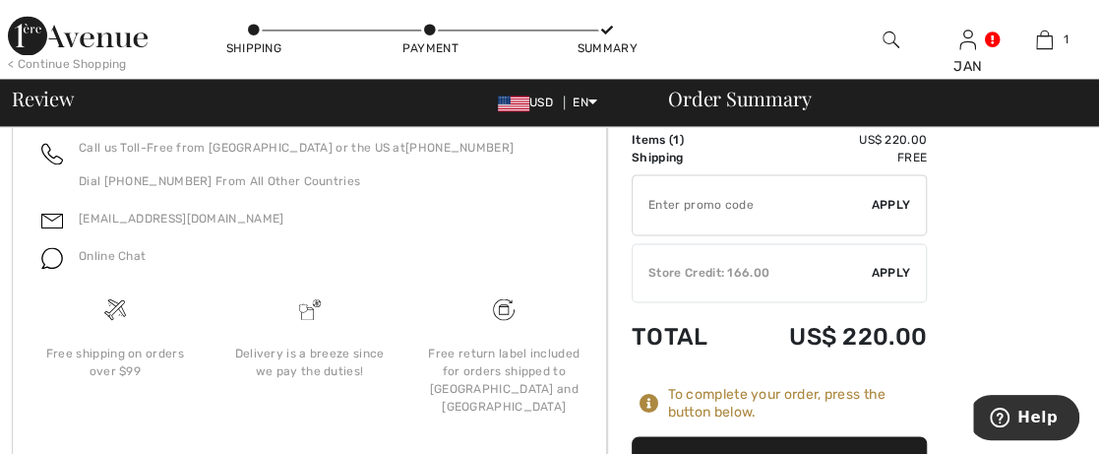
scroll to position [1378, 0]
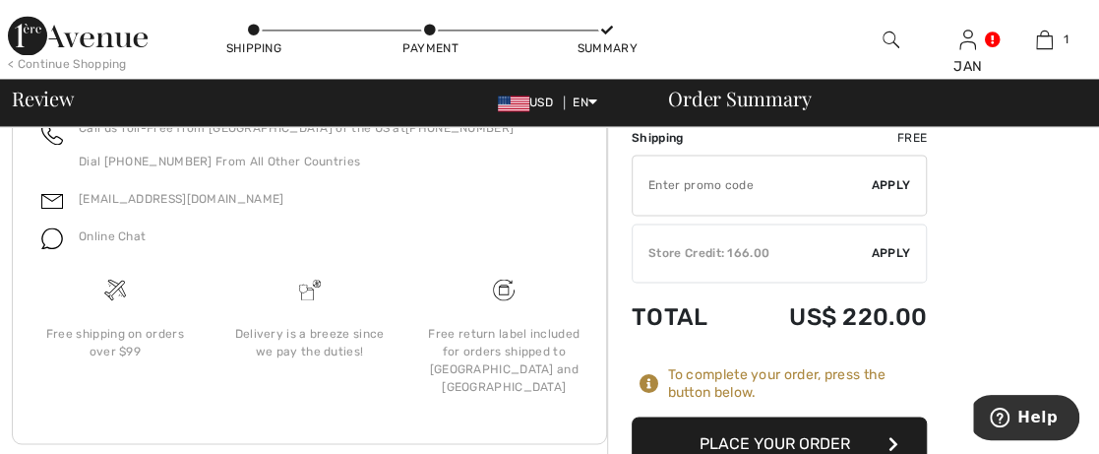
click at [734, 416] on button "Place Your Order" at bounding box center [779, 442] width 295 height 53
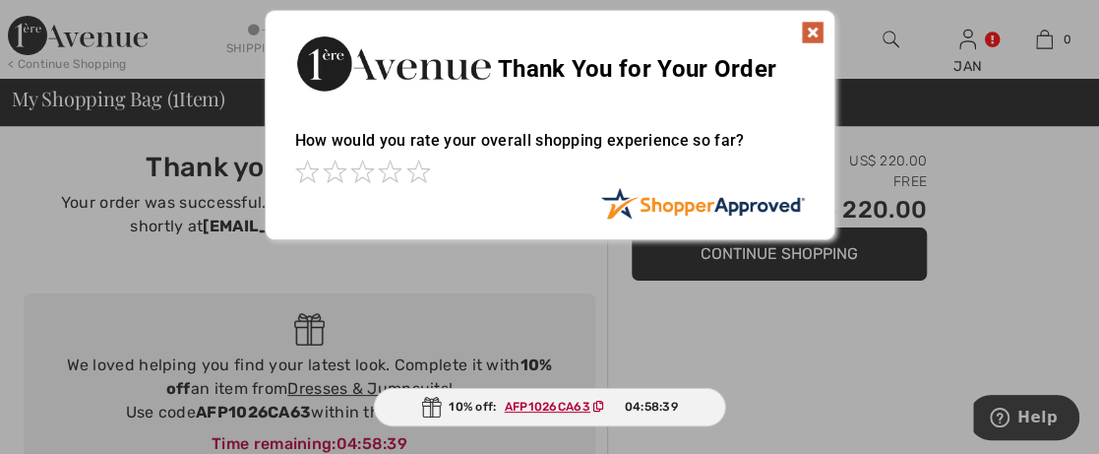
click at [809, 29] on img at bounding box center [813, 33] width 24 height 24
